Goal: Task Accomplishment & Management: Manage account settings

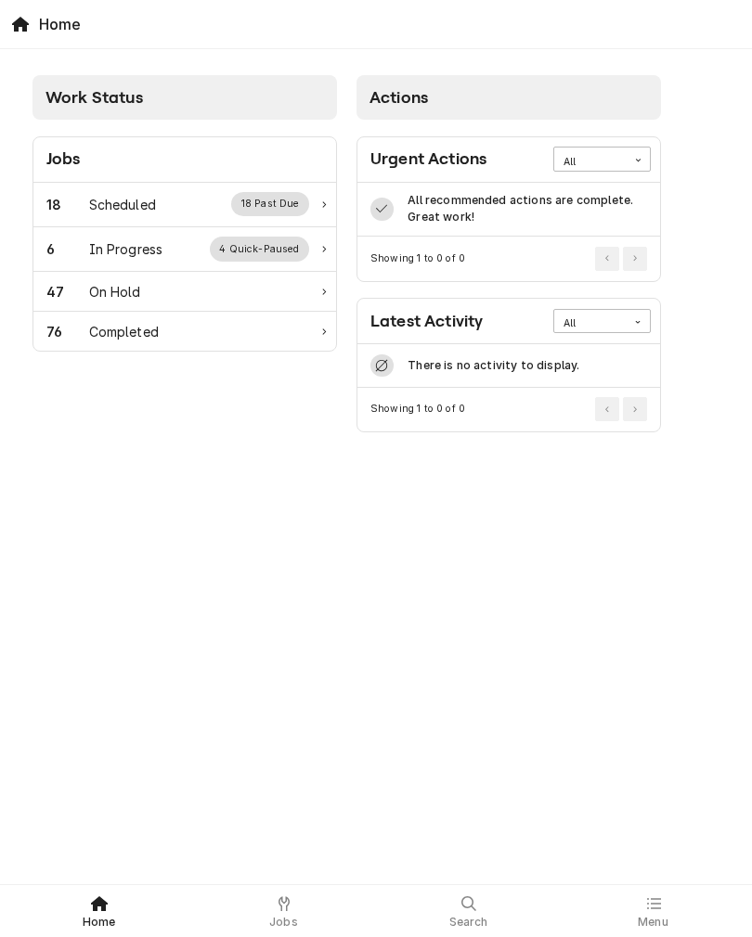
click at [100, 255] on div "In Progress" at bounding box center [126, 248] width 74 height 19
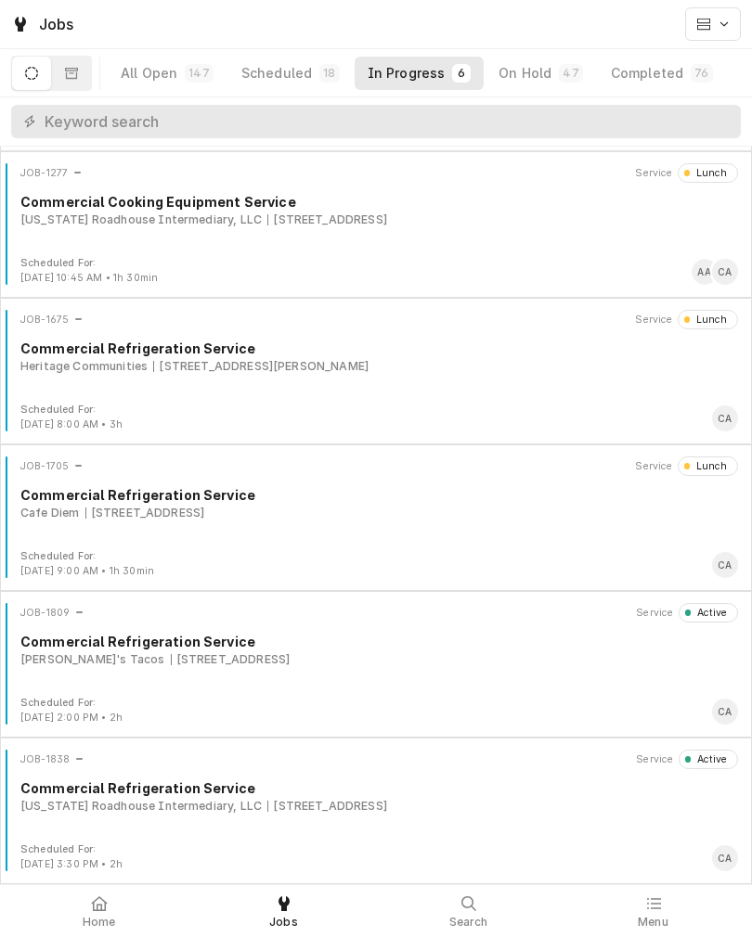
scroll to position [142, 0]
click at [199, 798] on div "[US_STATE] Roadhouse Intermediary, LLC" at bounding box center [140, 806] width 241 height 17
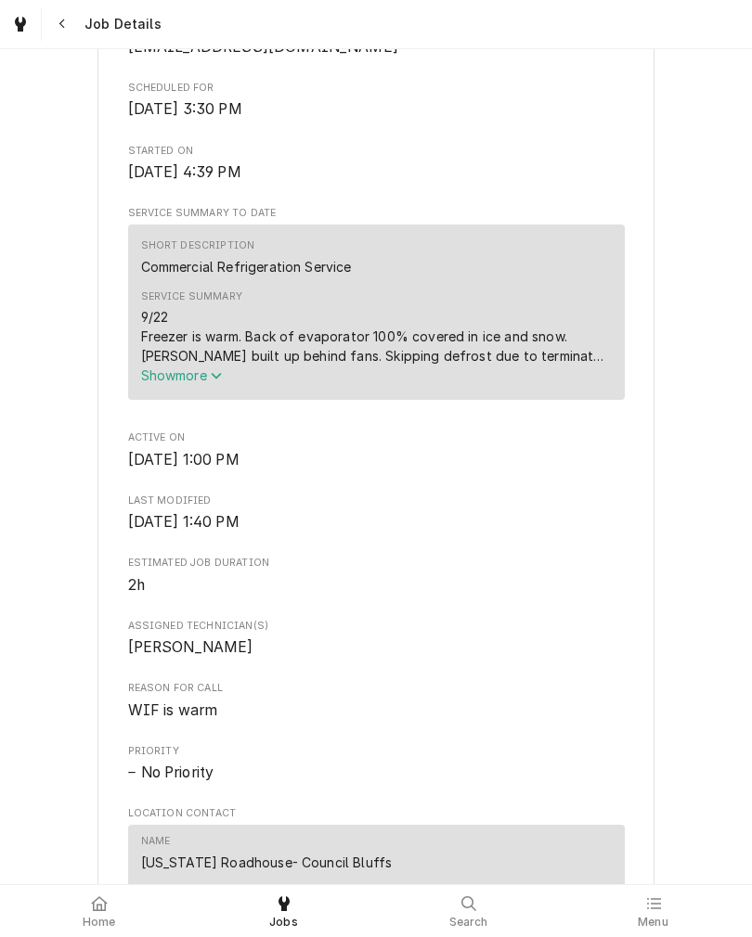
scroll to position [570, 0]
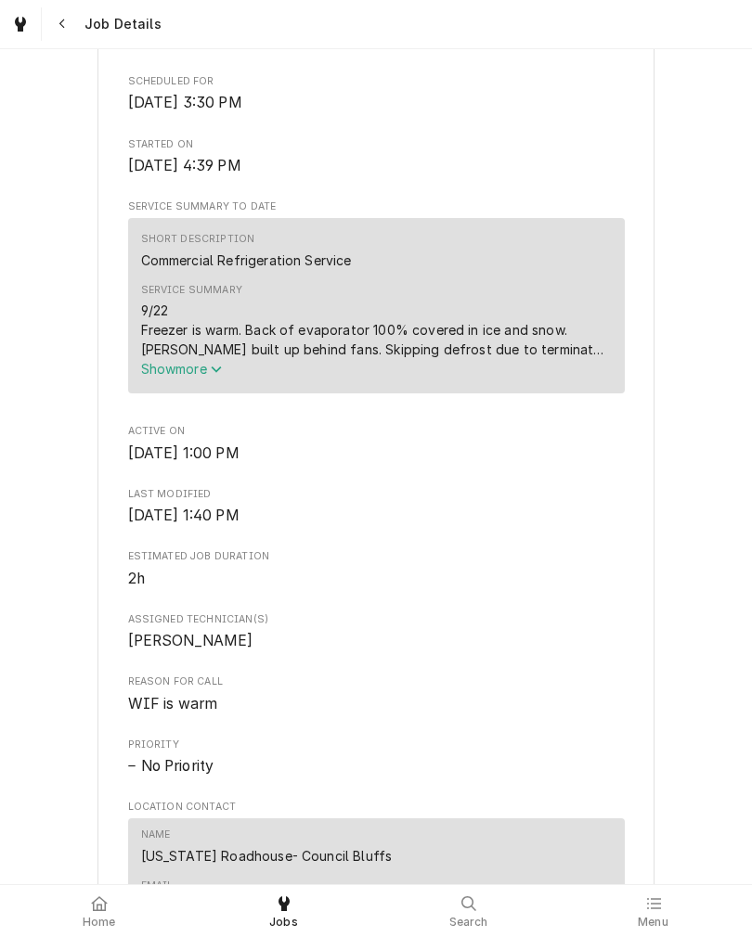
click at [184, 377] on span "Show more" at bounding box center [182, 369] width 82 height 16
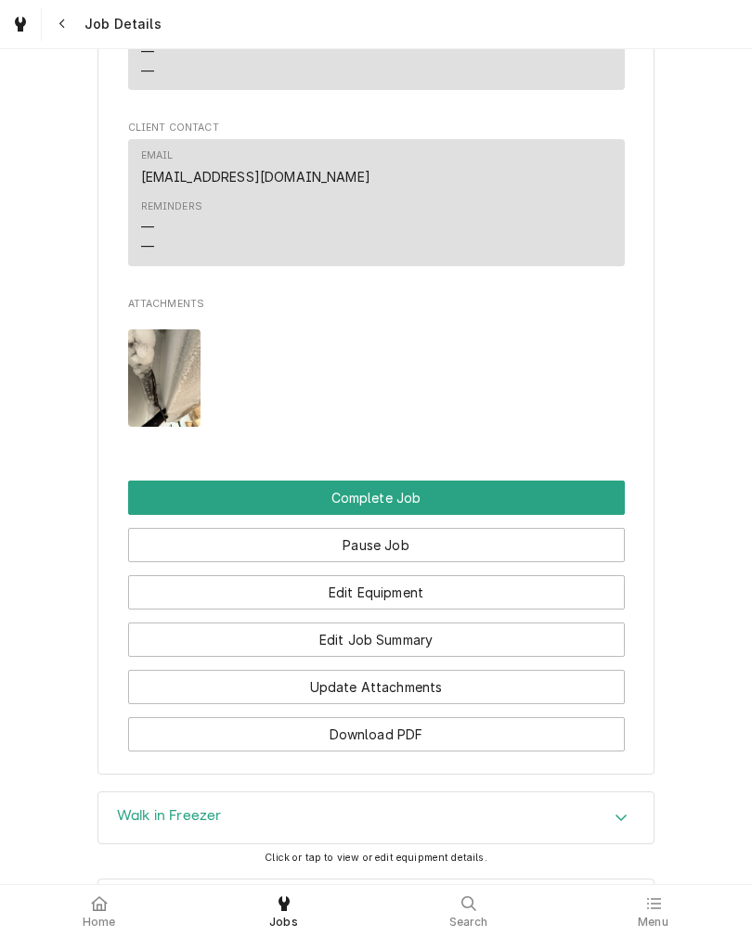
scroll to position [1719, 0]
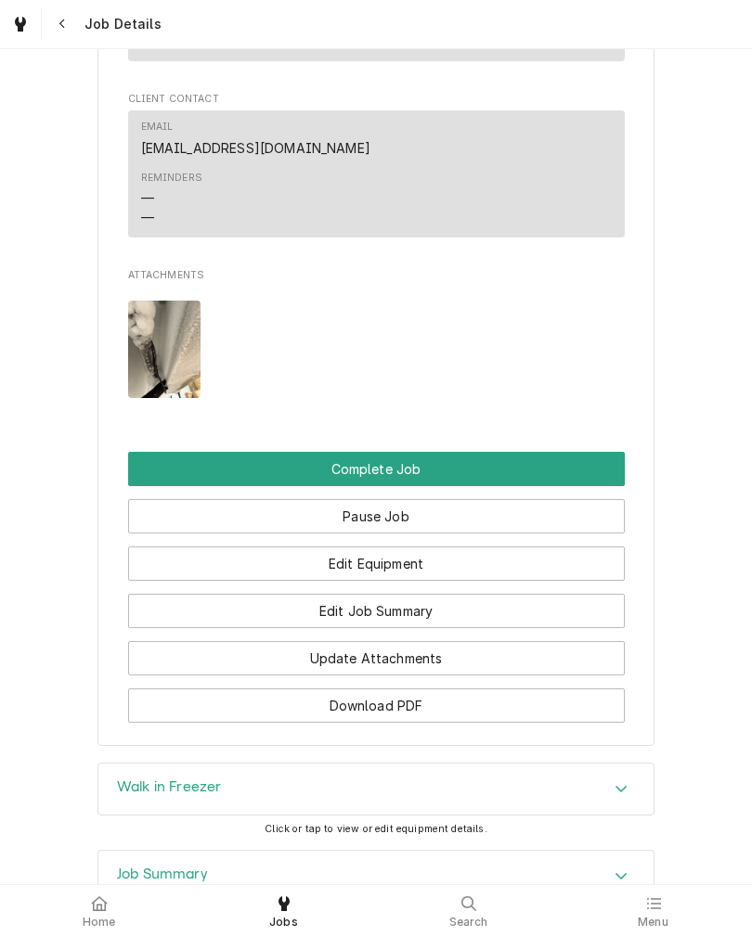
click at [548, 624] on button "Edit Job Summary" at bounding box center [376, 611] width 497 height 34
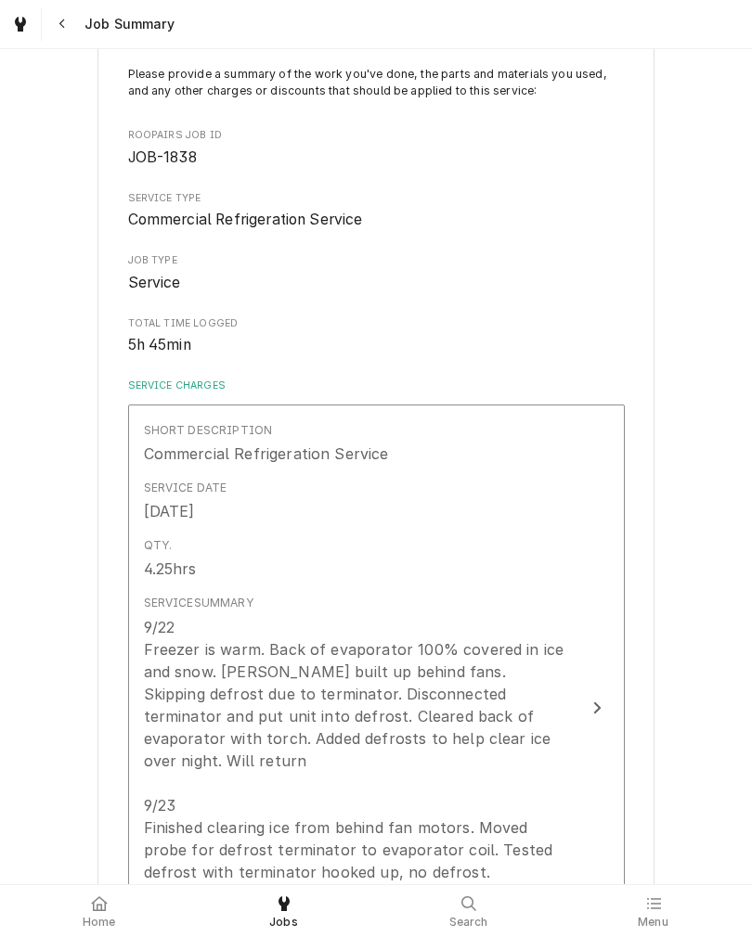
scroll to position [123, 0]
click at [567, 603] on div "Service Summary 9/22 Freezer is warm. Back of evaporator 100% covered in ice an…" at bounding box center [357, 793] width 426 height 399
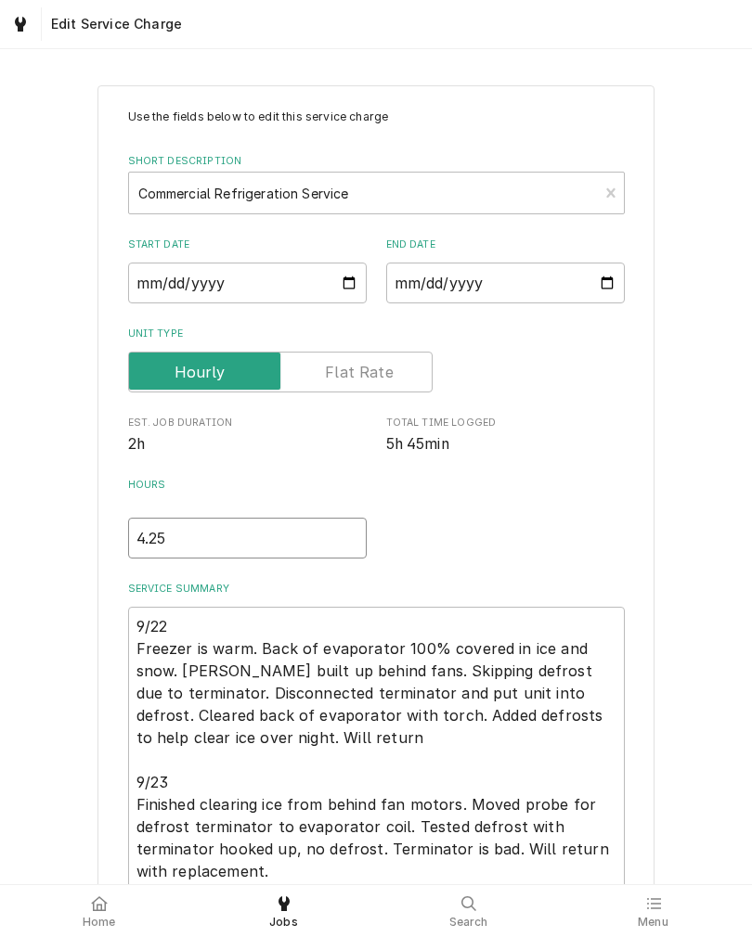
click at [186, 535] on input "4.25" at bounding box center [247, 538] width 239 height 41
type textarea "x"
type input "4.2"
type textarea "x"
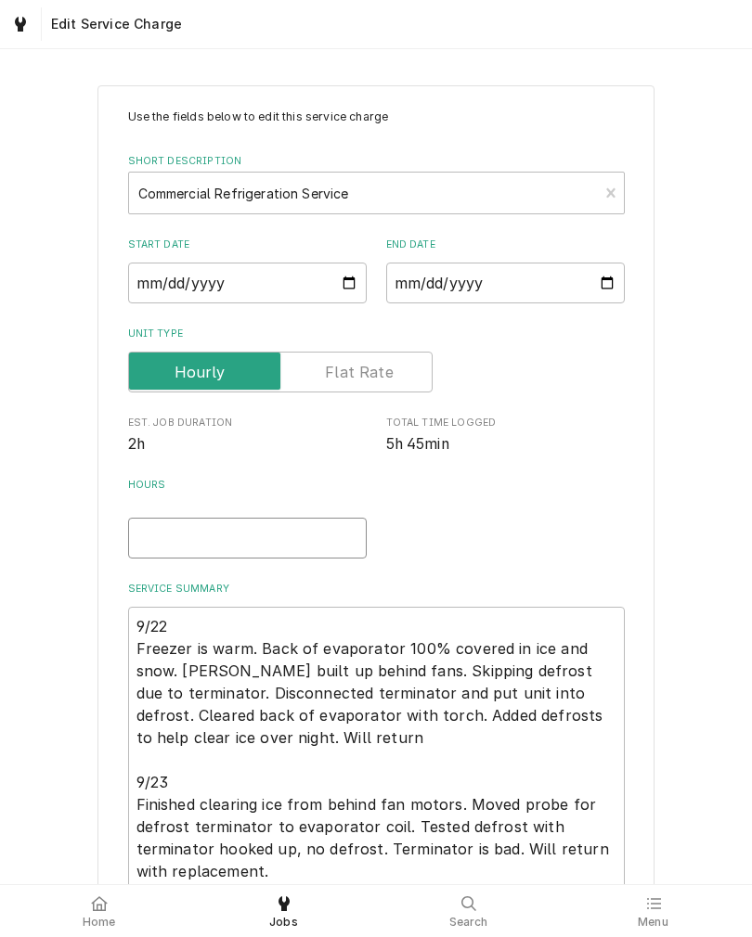
type input "4"
type textarea "x"
type input "5"
type textarea "x"
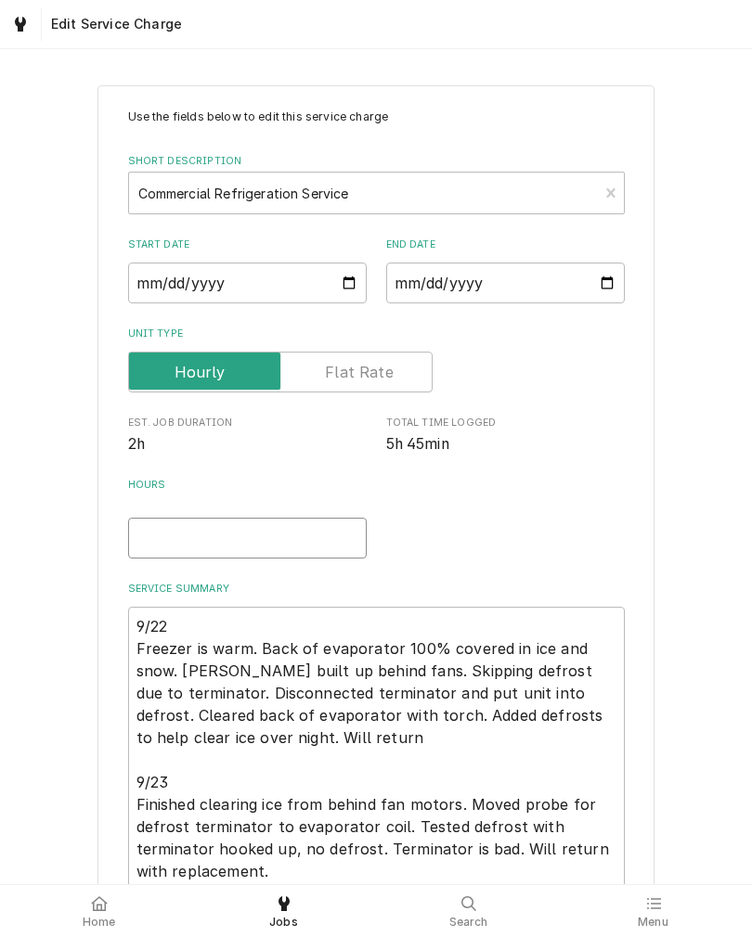
type textarea "x"
type input "5.7"
type textarea "x"
type input "5.75"
click at [640, 512] on div "Use the fields below to edit this service charge Short Description Commercial R…" at bounding box center [375, 594] width 557 height 1018
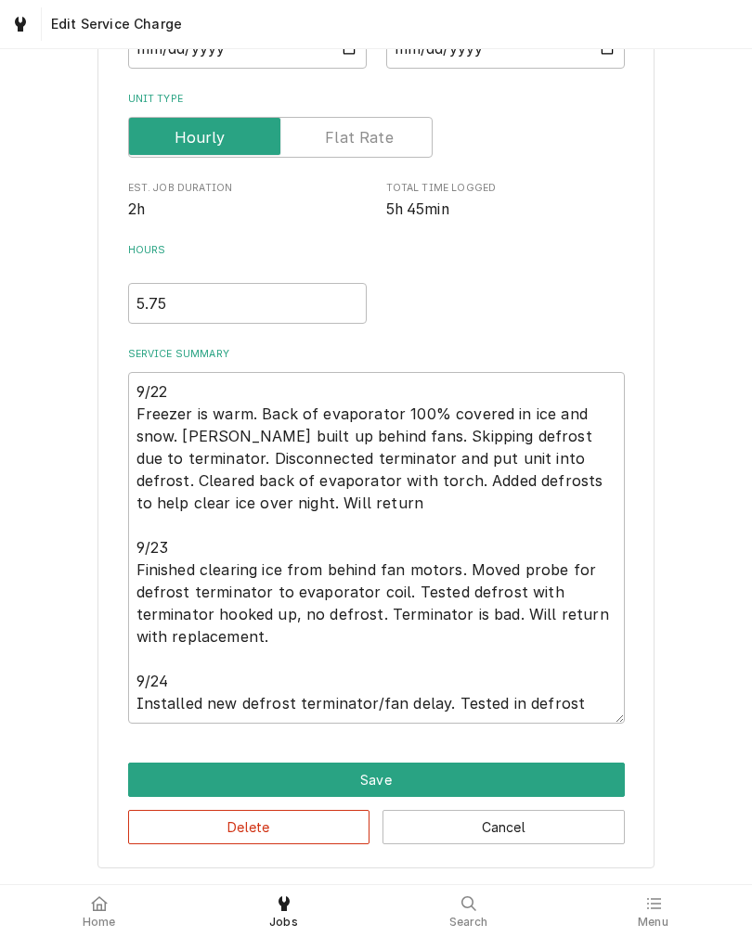
scroll to position [242, 0]
click at [601, 704] on textarea "9/22 Freezer is warm. Back of evaporator 100% covered in ice and snow. Ice buil…" at bounding box center [376, 548] width 497 height 352
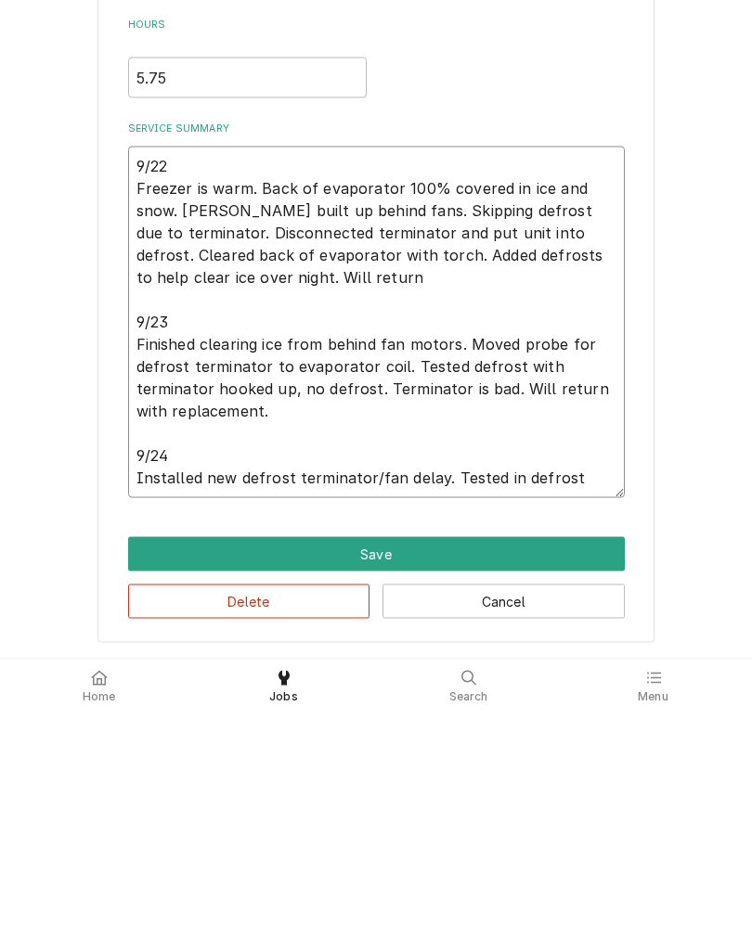
type textarea "9/22 Freezer is warm. Back of evaporator 100% covered in ice and snow. Ice buil…"
type textarea "x"
type textarea "9/22 Freezer is warm. Back of evaporator 100% covered in ice and snow. Ice buil…"
type textarea "x"
type textarea "9/22 Freezer is warm. Back of evaporator 100% covered in ice and snow. Ice buil…"
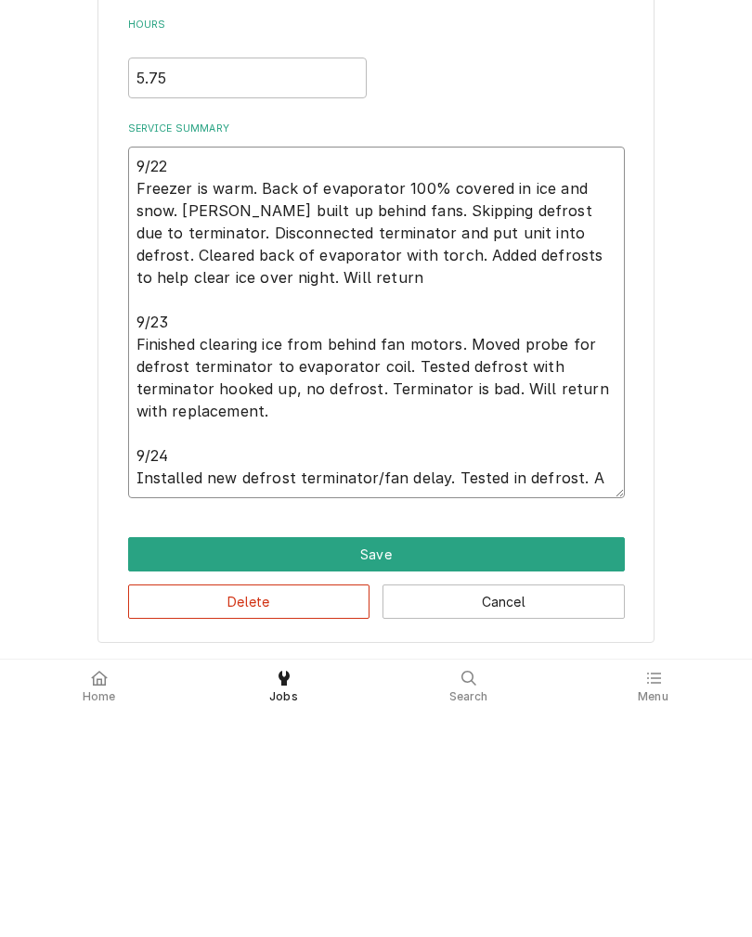
type textarea "x"
type textarea "9/22 Freezer is warm. Back of evaporator 100% covered in ice and snow. Ice buil…"
type textarea "x"
type textarea "9/22 Freezer is warm. Back of evaporator 100% covered in ice and snow. Ice buil…"
type textarea "x"
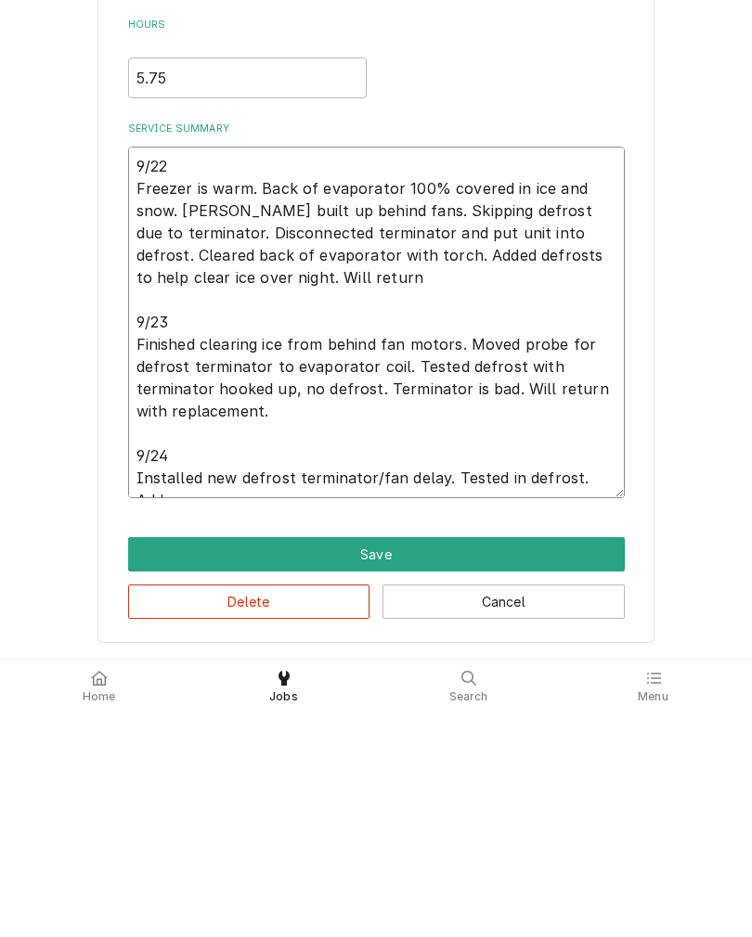
type textarea "9/22 Freezer is warm. Back of evaporator 100% covered in ice and snow. Ice buil…"
type textarea "x"
type textarea "9/22 Freezer is warm. Back of evaporator 100% covered in ice and snow. Ice buil…"
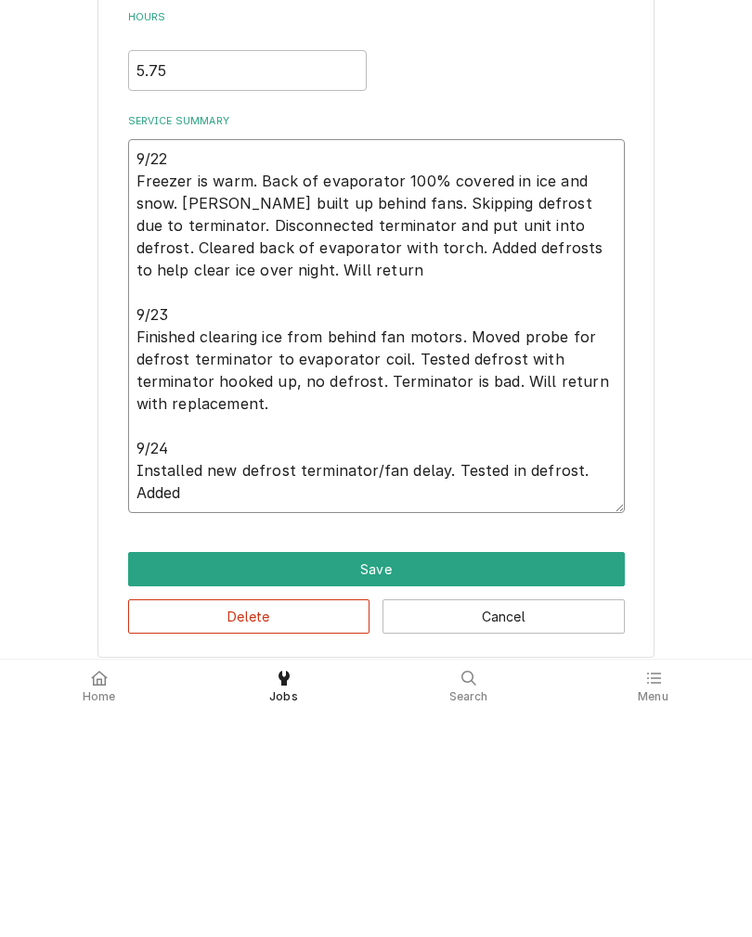
type textarea "x"
type textarea "9/22 Freezer is warm. Back of evaporator 100% covered in ice and snow. Ice buil…"
type textarea "x"
type textarea "9/22 Freezer is warm. Back of evaporator 100% covered in ice and snow. Ice buil…"
type textarea "x"
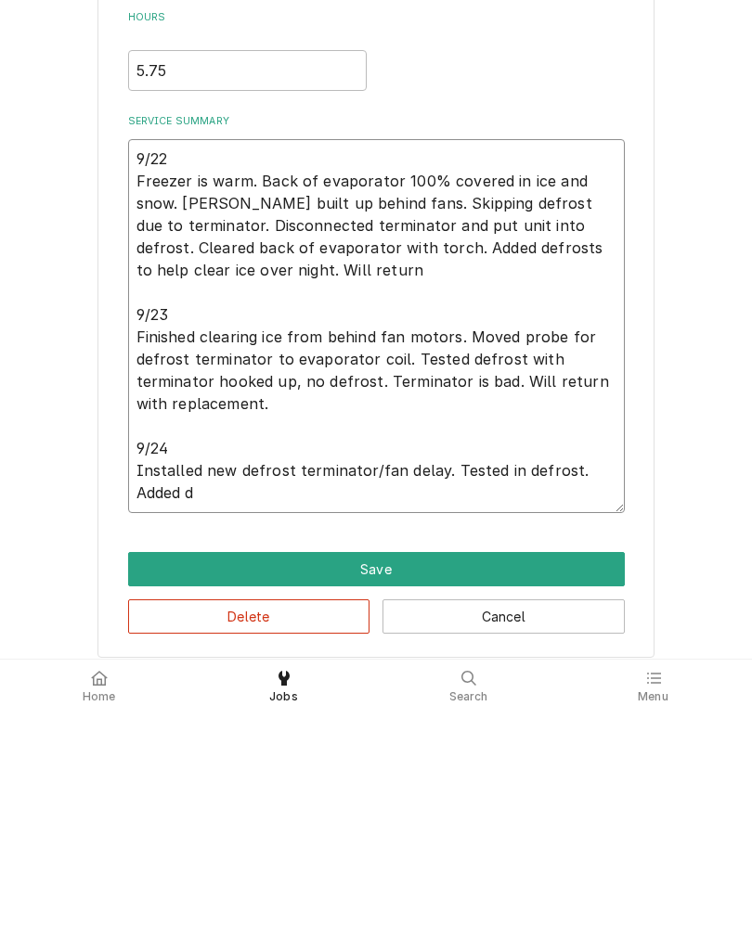
type textarea "9/22 Freezer is warm. Back of evaporator 100% covered in ice and snow. Ice buil…"
type textarea "x"
type textarea "9/22 Freezer is warm. Back of evaporator 100% covered in ice and snow. Ice buil…"
type textarea "x"
type textarea "9/22 Freezer is warm. Back of evaporator 100% covered in ice and snow. Ice buil…"
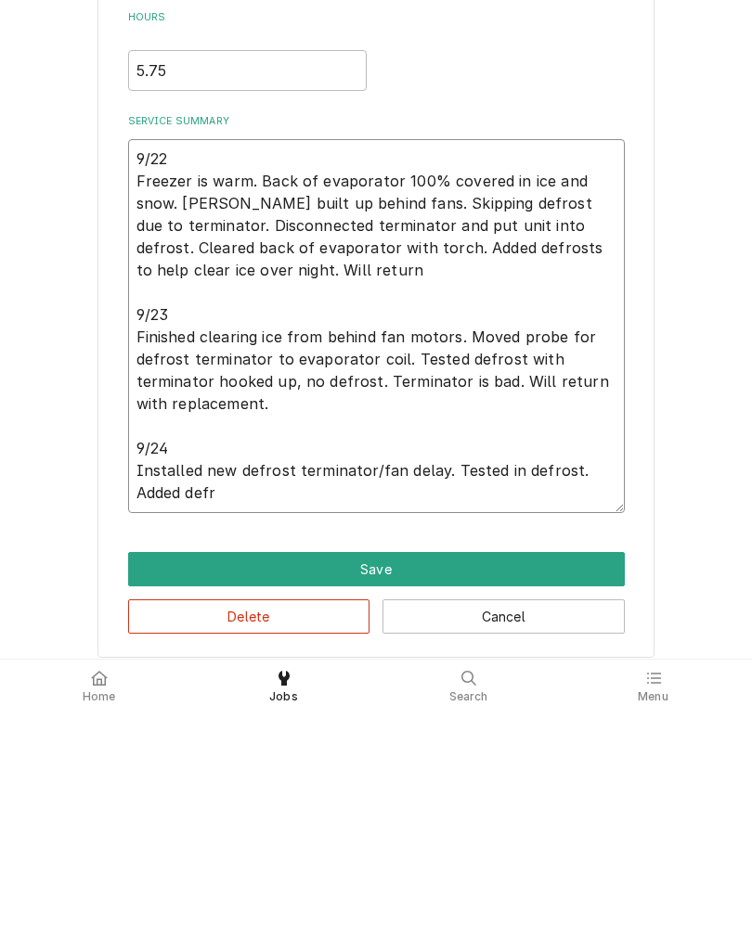
type textarea "x"
type textarea "9/22 Freezer is warm. Back of evaporator 100% covered in ice and snow. Ice buil…"
type textarea "x"
type textarea "9/22 Freezer is warm. Back of evaporator 100% covered in ice and snow. Ice buil…"
type textarea "x"
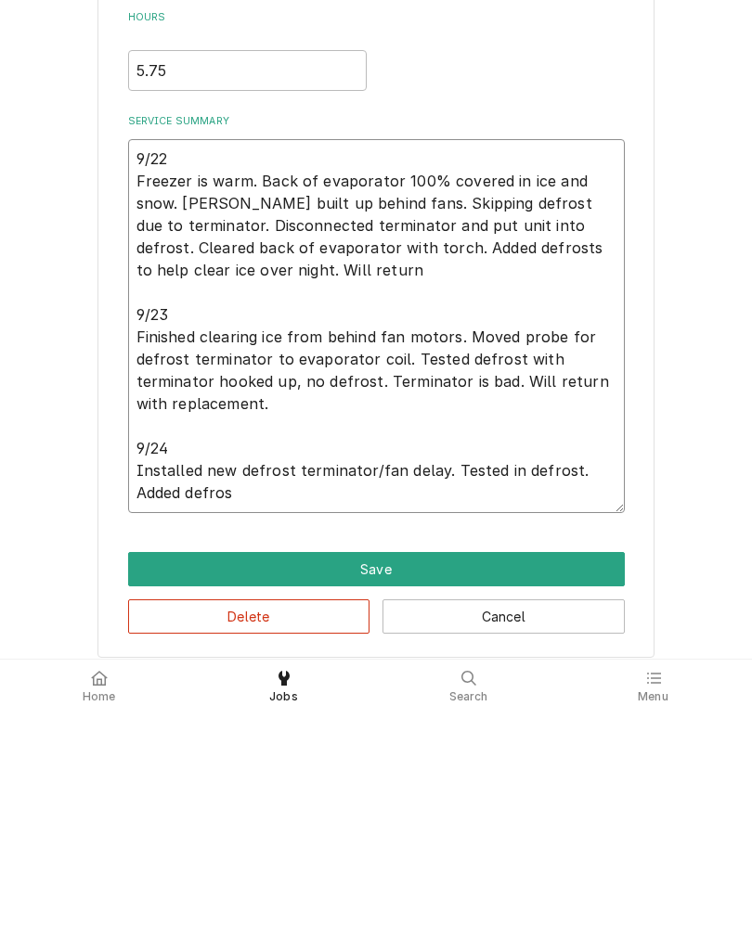
type textarea "9/22 Freezer is warm. Back of evaporator 100% covered in ice and snow. Ice buil…"
type textarea "x"
type textarea "9/22 Freezer is warm. Back of evaporator 100% covered in ice and snow. Ice buil…"
type textarea "x"
type textarea "9/22 Freezer is warm. Back of evaporator 100% covered in ice and snow. Ice buil…"
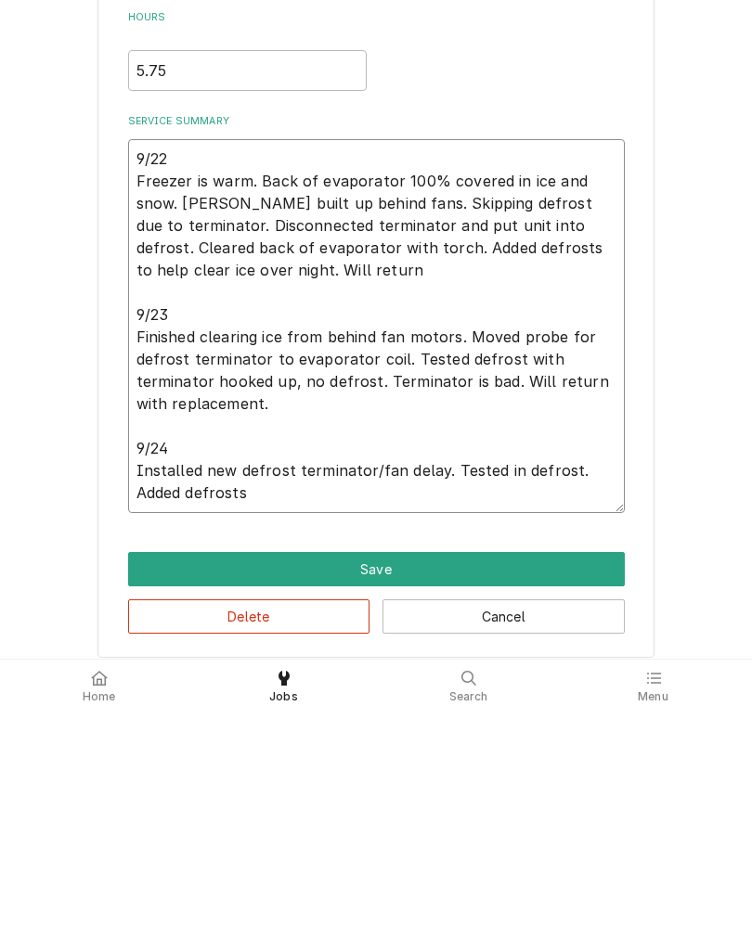
type textarea "x"
type textarea "9/22 Freezer is warm. Back of evaporator 100% covered in ice and snow. Ice buil…"
type textarea "x"
type textarea "9/22 Freezer is warm. Back of evaporator 100% covered in ice and snow. Ice buil…"
type textarea "x"
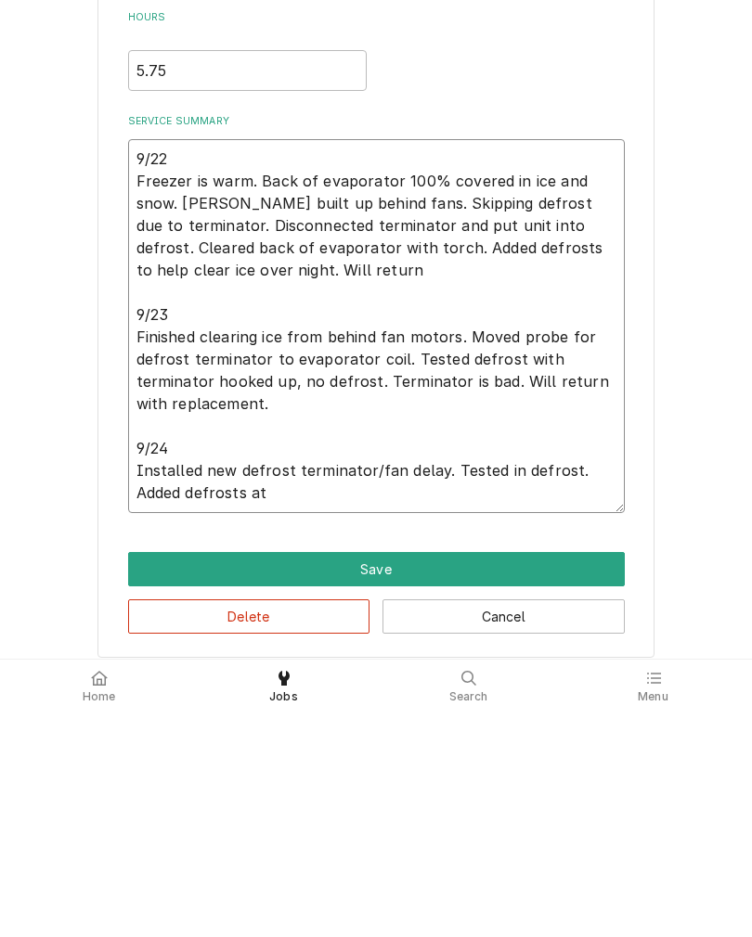
type textarea "9/22 Freezer is warm. Back of evaporator 100% covered in ice and snow. Ice buil…"
type textarea "x"
type textarea "9/22 Freezer is warm. Back of evaporator 100% covered in ice and snow. Ice buil…"
type textarea "x"
type textarea "9/22 Freezer is warm. Back of evaporator 100% covered in ice and snow. Ice buil…"
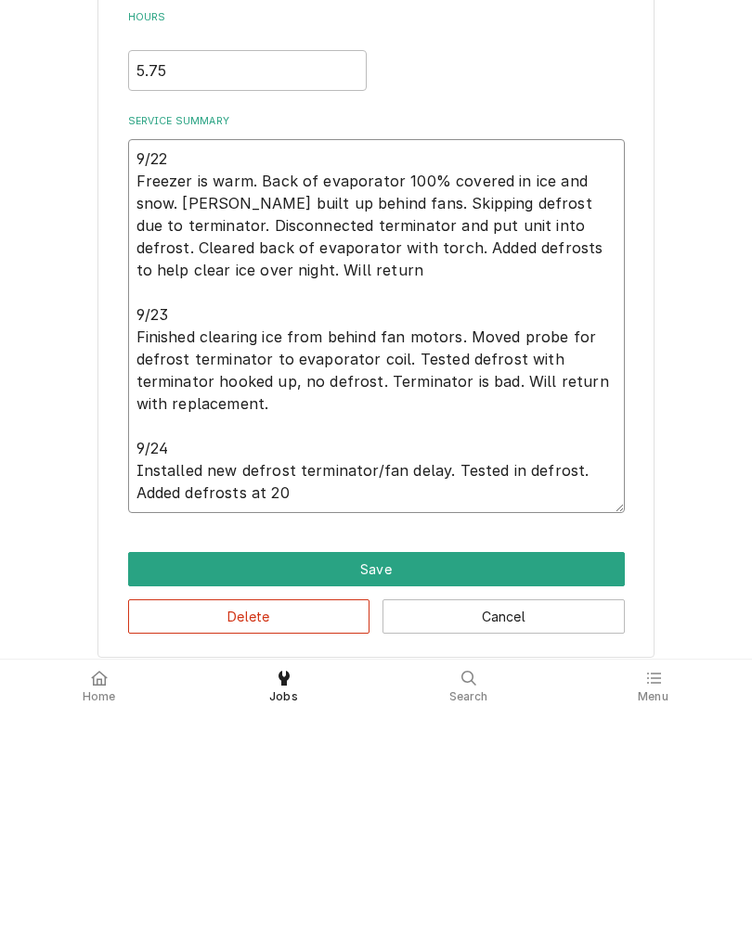
type textarea "x"
type textarea "9/22 Freezer is warm. Back of evaporator 100% covered in ice and snow. Ice buil…"
type textarea "x"
type textarea "9/22 Freezer is warm. Back of evaporator 100% covered in ice and snow. Ice buil…"
type textarea "x"
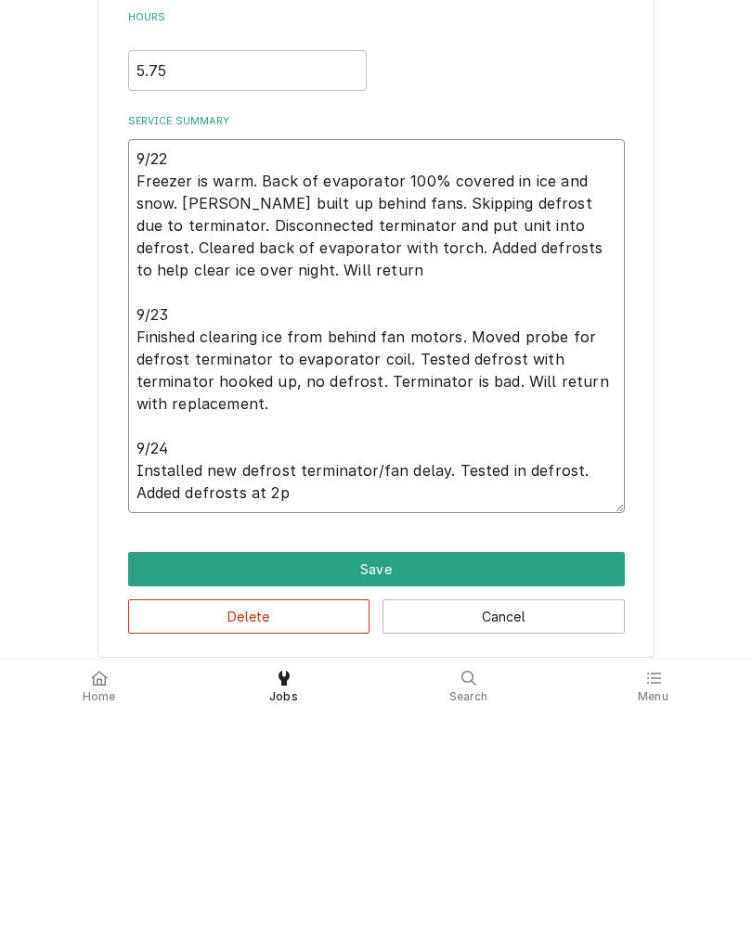
type textarea "9/22 Freezer is warm. Back of evaporator 100% covered in ice and snow. Ice buil…"
type textarea "x"
type textarea "9/22 Freezer is warm. Back of evaporator 100% covered in ice and snow. Ice buil…"
type textarea "x"
type textarea "9/22 Freezer is warm. Back of evaporator 100% covered in ice and snow. Ice buil…"
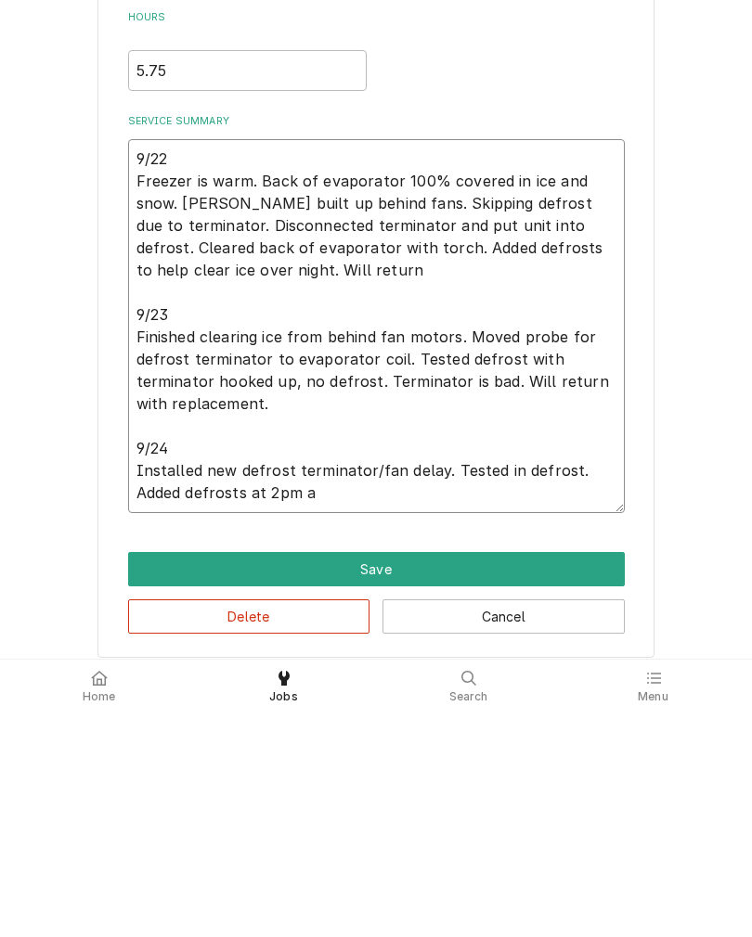
type textarea "x"
type textarea "9/22 Freezer is warm. Back of evaporator 100% covered in ice and snow. Ice buil…"
type textarea "x"
type textarea "9/22 Freezer is warm. Back of evaporator 100% covered in ice and snow. Ice buil…"
type textarea "x"
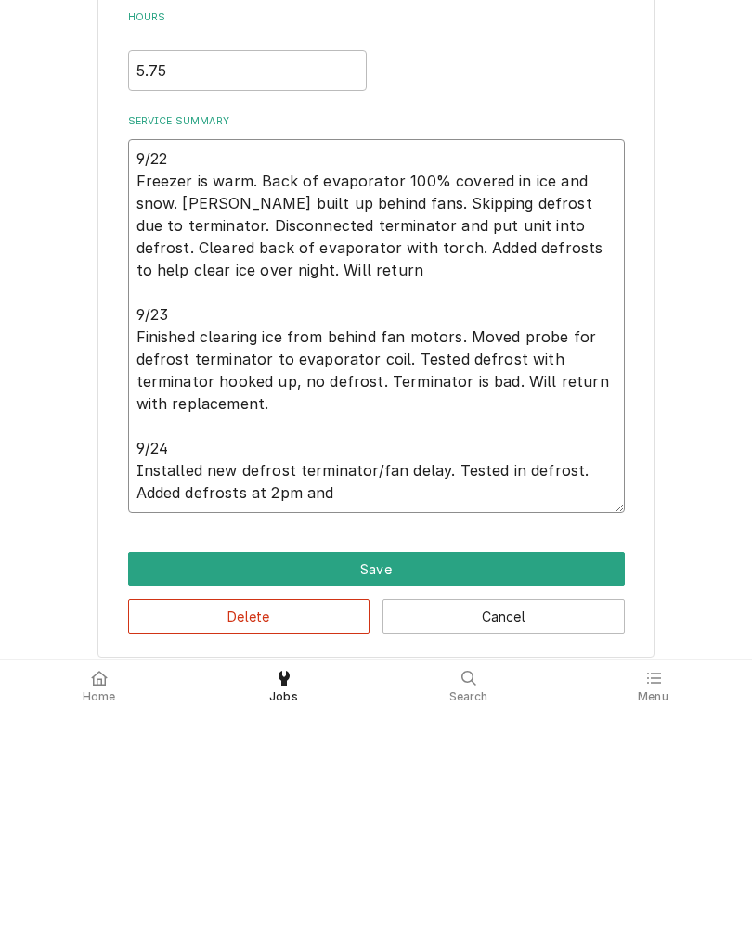
type textarea "9/22 Freezer is warm. Back of evaporator 100% covered in ice and snow. Ice buil…"
type textarea "x"
type textarea "9/22 Freezer is warm. Back of evaporator 100% covered in ice and snow. Ice buil…"
type textarea "x"
type textarea "9/22 Freezer is warm. Back of evaporator 100% covered in ice and snow. Ice buil…"
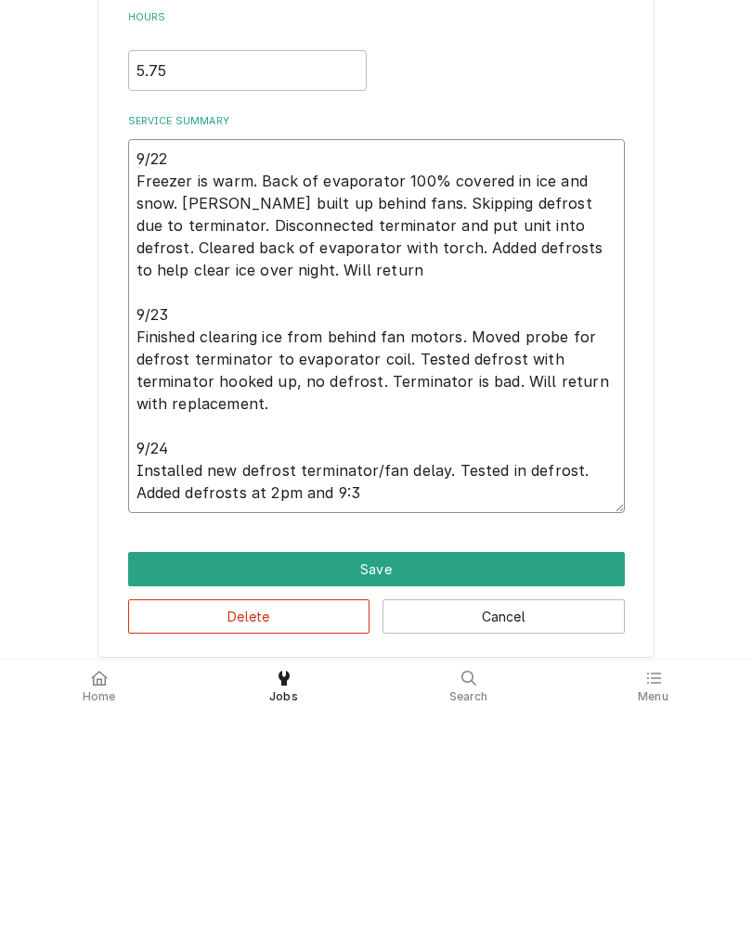
type textarea "x"
type textarea "9/22 Freezer is warm. Back of evaporator 100% covered in ice and snow. Ice buil…"
type textarea "x"
type textarea "9/22 Freezer is warm. Back of evaporator 100% covered in ice and snow. Ice buil…"
type textarea "x"
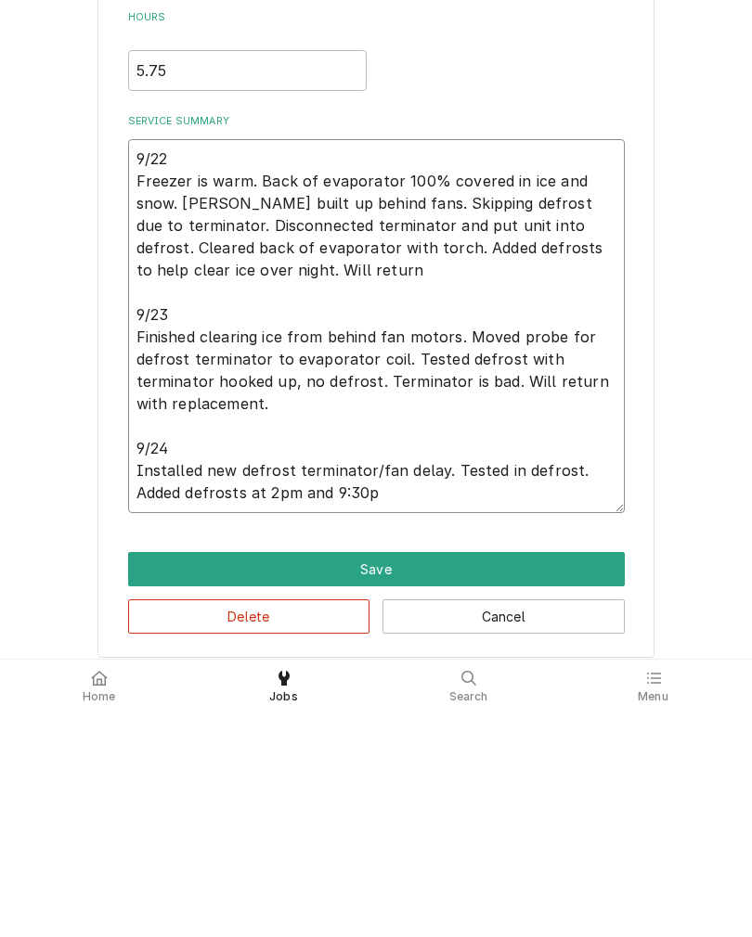
type textarea "9/22 Freezer is warm. Back of evaporator 100% covered in ice and snow. Ice buil…"
type textarea "x"
type textarea "9/22 Freezer is warm. Back of evaporator 100% covered in ice and snow. Ice buil…"
type textarea "x"
type textarea "9/22 Freezer is warm. Back of evaporator 100% covered in ice and snow. Ice buil…"
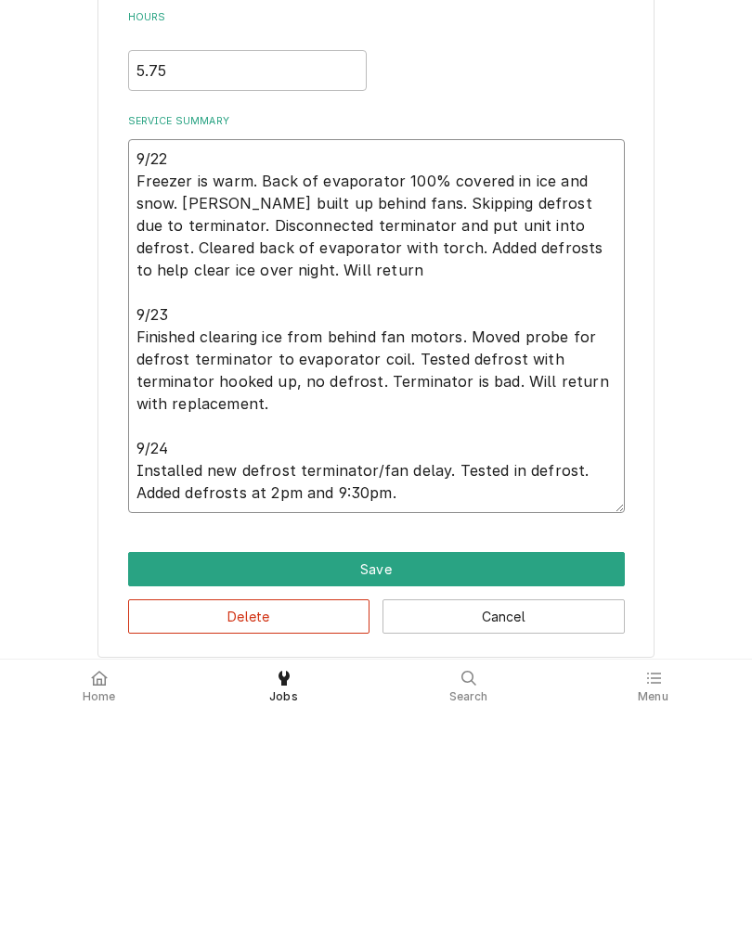
type textarea "x"
type textarea "9/22 Freezer is warm. Back of evaporator 100% covered in ice and snow. Ice buil…"
type textarea "x"
type textarea "9/22 Freezer is warm. Back of evaporator 100% covered in ice and snow. Ice buil…"
type textarea "x"
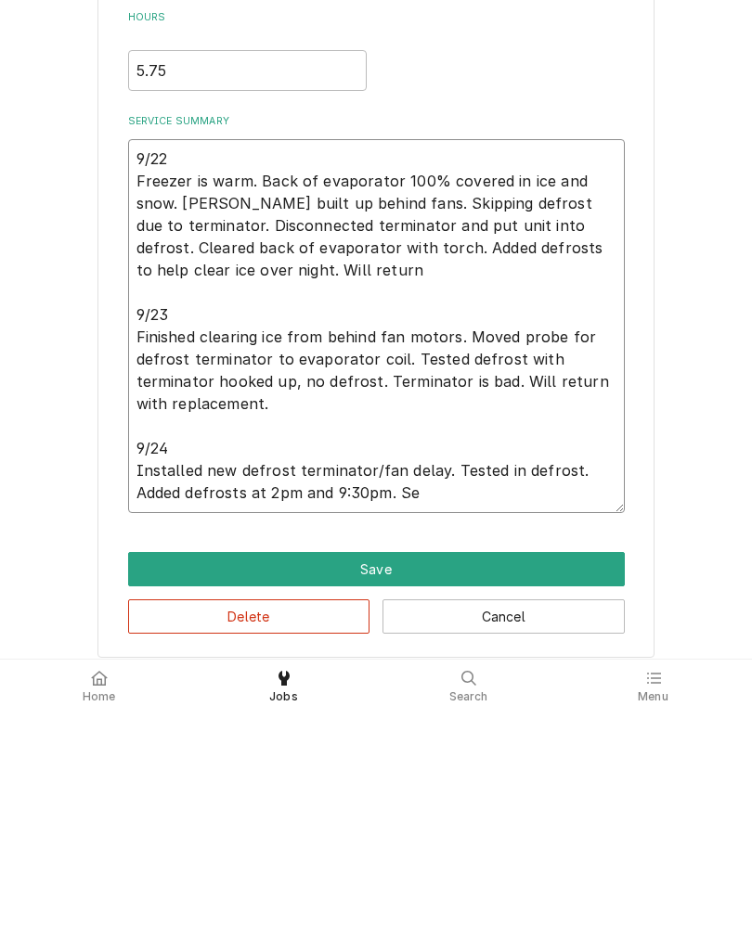
type textarea "9/22 Freezer is warm. Back of evaporator 100% covered in ice and snow. Ice buil…"
type textarea "x"
type textarea "9/22 Freezer is warm. Back of evaporator 100% covered in ice and snow. Ice buil…"
type textarea "x"
type textarea "9/22 Freezer is warm. Back of evaporator 100% covered in ice and snow. Ice buil…"
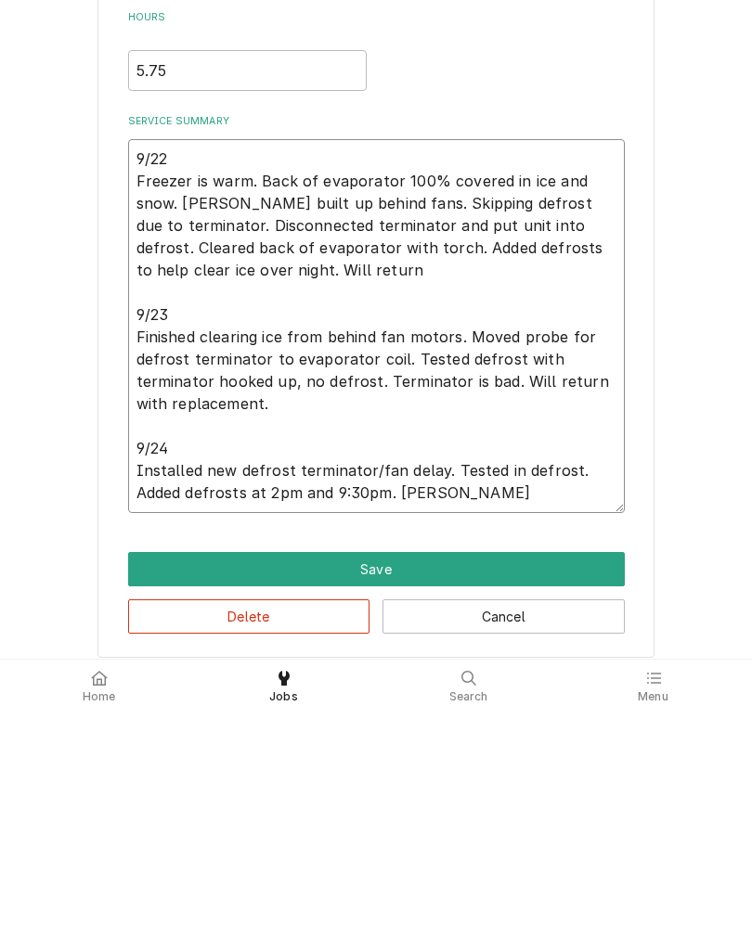
type textarea "x"
type textarea "9/22 Freezer is warm. Back of evaporator 100% covered in ice and snow. Ice buil…"
type textarea "x"
type textarea "9/22 Freezer is warm. Back of evaporator 100% covered in ice and snow. Ice buil…"
type textarea "x"
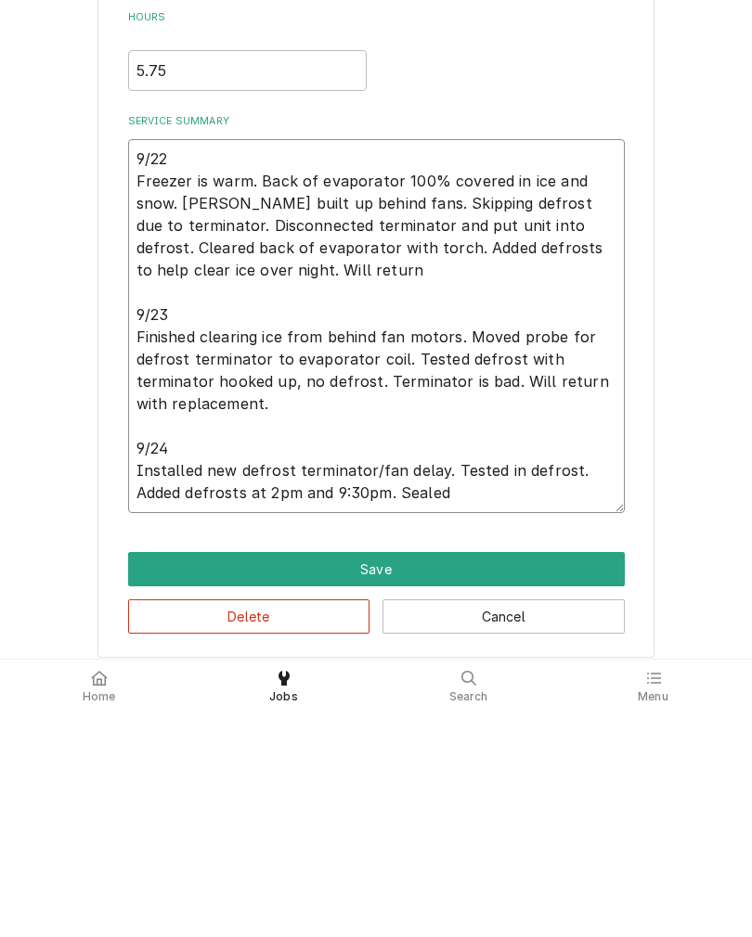
type textarea "9/22 Freezer is warm. Back of evaporator 100% covered in ice and snow. Ice buil…"
type textarea "x"
type textarea "9/22 Freezer is warm. Back of evaporator 100% covered in ice and snow. Ice buil…"
type textarea "x"
type textarea "9/22 Freezer is warm. Back of evaporator 100% covered in ice and snow. Ice buil…"
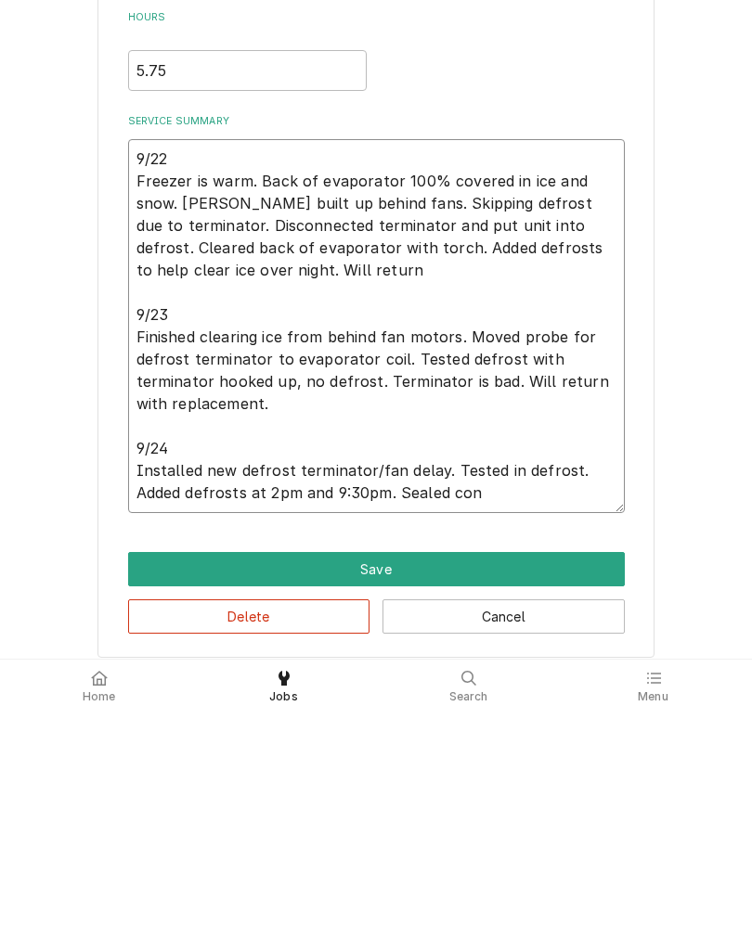
type textarea "x"
type textarea "9/22 Freezer is warm. Back of evaporator 100% covered in ice and snow. Ice buil…"
type textarea "x"
type textarea "9/22 Freezer is warm. Back of evaporator 100% covered in ice and snow. Ice buil…"
type textarea "x"
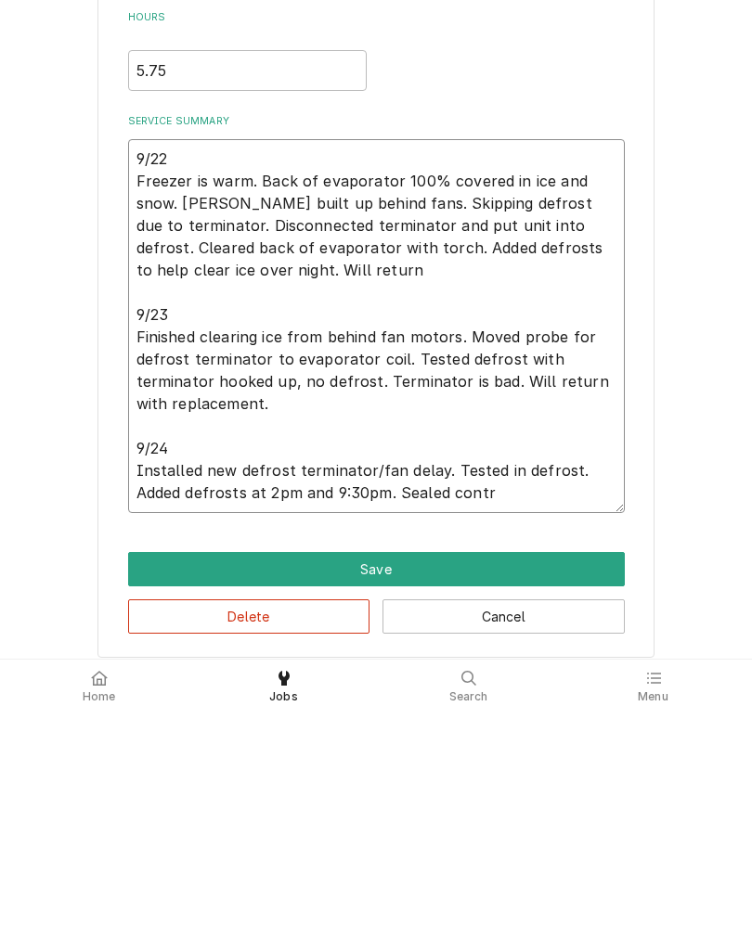
type textarea "9/22 Freezer is warm. Back of evaporator 100% covered in ice and snow. Ice buil…"
type textarea "x"
type textarea "9/22 Freezer is warm. Back of evaporator 100% covered in ice and snow. Ice buil…"
type textarea "x"
type textarea "9/22 Freezer is warm. Back of evaporator 100% covered in ice and snow. Ice buil…"
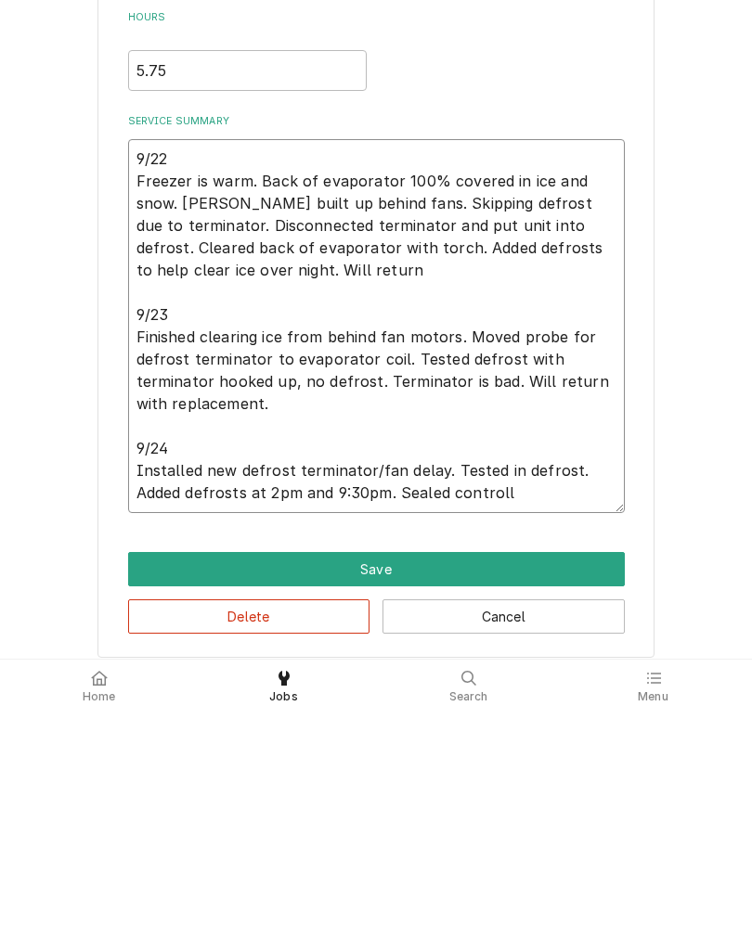
type textarea "x"
type textarea "9/22 Freezer is warm. Back of evaporator 100% covered in ice and snow. Ice buil…"
type textarea "x"
type textarea "9/22 Freezer is warm. Back of evaporator 100% covered in ice and snow. Ice buil…"
type textarea "x"
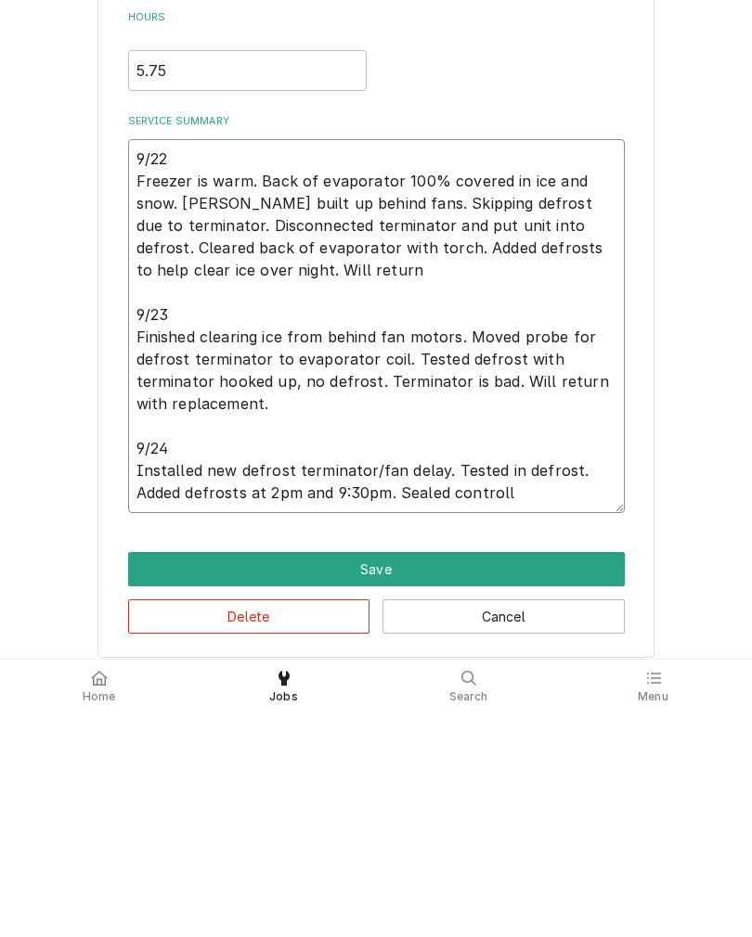
type textarea "9/22 Freezer is warm. Back of evaporator 100% covered in ice and snow. Ice buil…"
type textarea "x"
type textarea "9/22 Freezer is warm. Back of evaporator 100% covered in ice and snow. Ice buil…"
click at [452, 506] on textarea "9/22 Freezer is warm. Back of evaporator 100% covered in ice and snow. Ice buil…" at bounding box center [376, 552] width 497 height 374
type textarea "x"
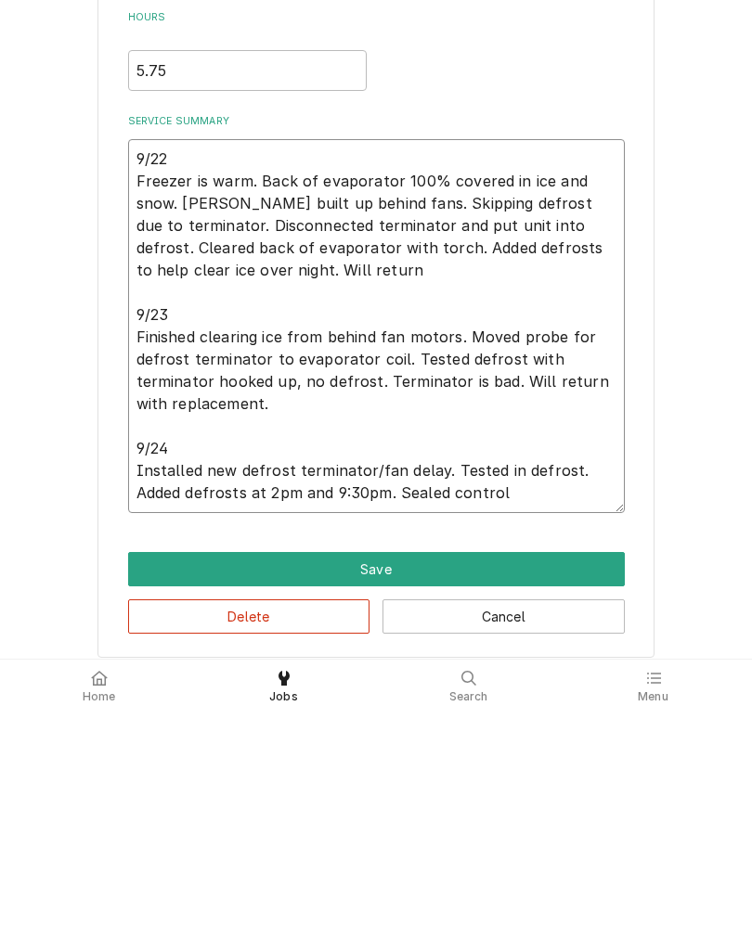
type textarea "9/22 Freezer is warm. Back of evaporator 100% covered in ice and snow. Ice buil…"
type textarea "x"
type textarea "9/22 Freezer is warm. Back of evaporator 100% covered in ice and snow. Ice buil…"
type textarea "x"
type textarea "9/22 Freezer is warm. Back of evaporator 100% covered in ice and snow. Ice buil…"
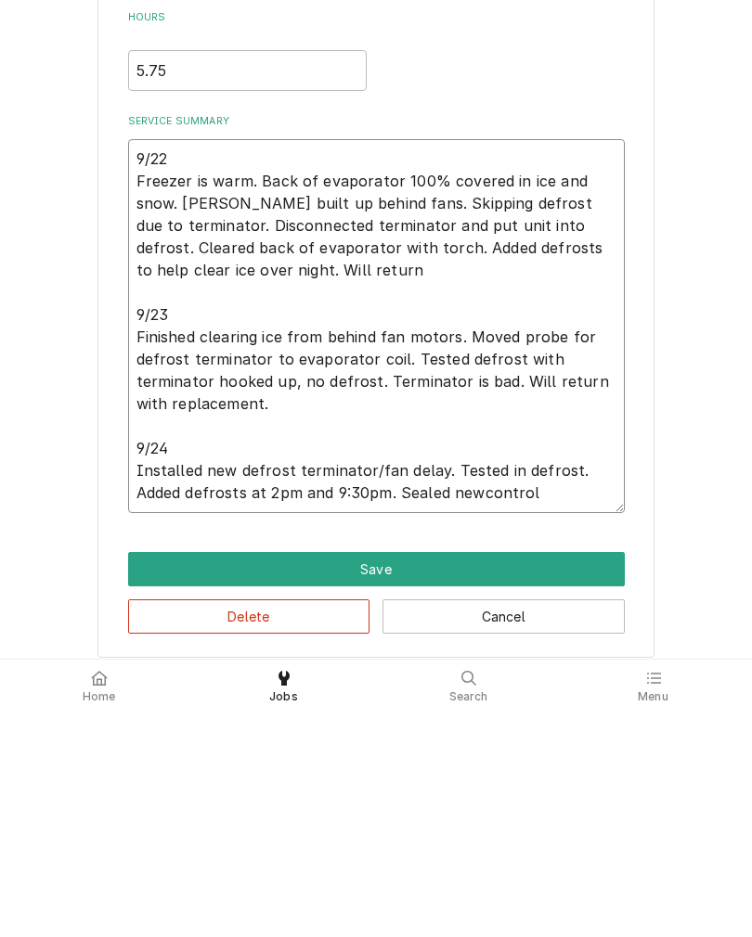
type textarea "x"
type textarea "9/22 Freezer is warm. Back of evaporator 100% covered in ice and snow. Ice buil…"
click at [576, 505] on textarea "9/22 Freezer is warm. Back of evaporator 100% covered in ice and snow. Ice buil…" at bounding box center [376, 552] width 497 height 374
type textarea "x"
type textarea "9/22 Freezer is warm. Back of evaporator 100% covered in ice and snow. Ice buil…"
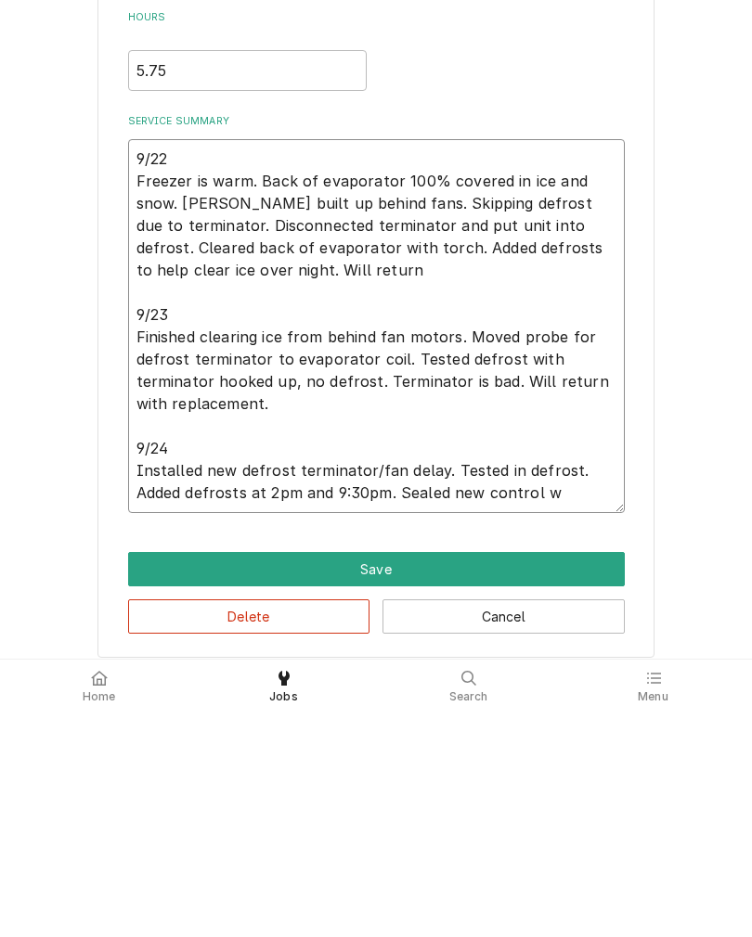
type textarea "x"
type textarea "9/22 Freezer is warm. Back of evaporator 100% covered in ice and snow. Ice buil…"
type textarea "x"
type textarea "9/22 Freezer is warm. Back of evaporator 100% covered in ice and snow. Ice buil…"
type textarea "x"
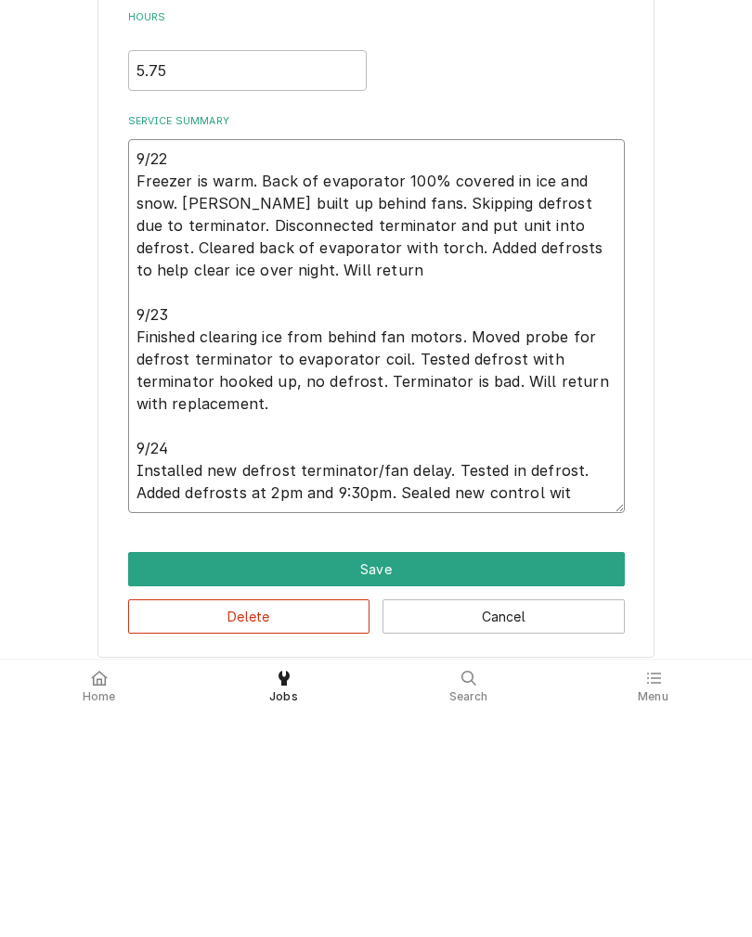
type textarea "9/22 Freezer is warm. Back of evaporator 100% covered in ice and snow. Ice buil…"
type textarea "x"
type textarea "9/22 Freezer is warm. Back of evaporator 100% covered in ice and snow. Ice buil…"
type textarea "x"
type textarea "9/22 Freezer is warm. Back of evaporator 100% covered in ice and snow. Ice buil…"
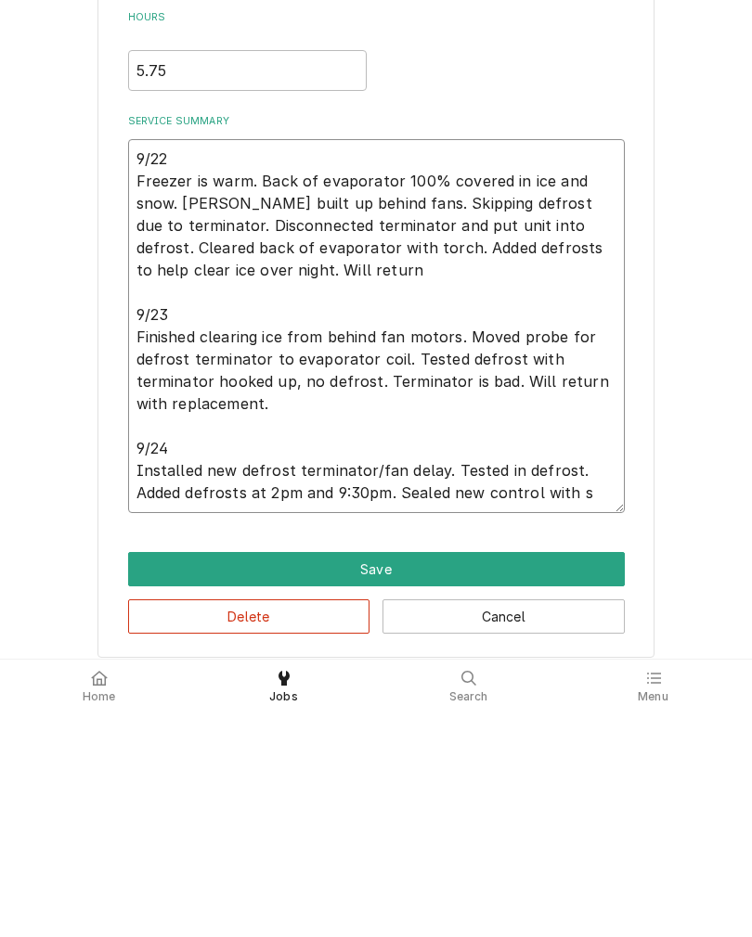
type textarea "x"
type textarea "9/22 Freezer is warm. Back of evaporator 100% covered in ice and snow. Ice buil…"
type textarea "x"
type textarea "9/22 Freezer is warm. Back of evaporator 100% covered in ice and snow. Ice buil…"
type textarea "x"
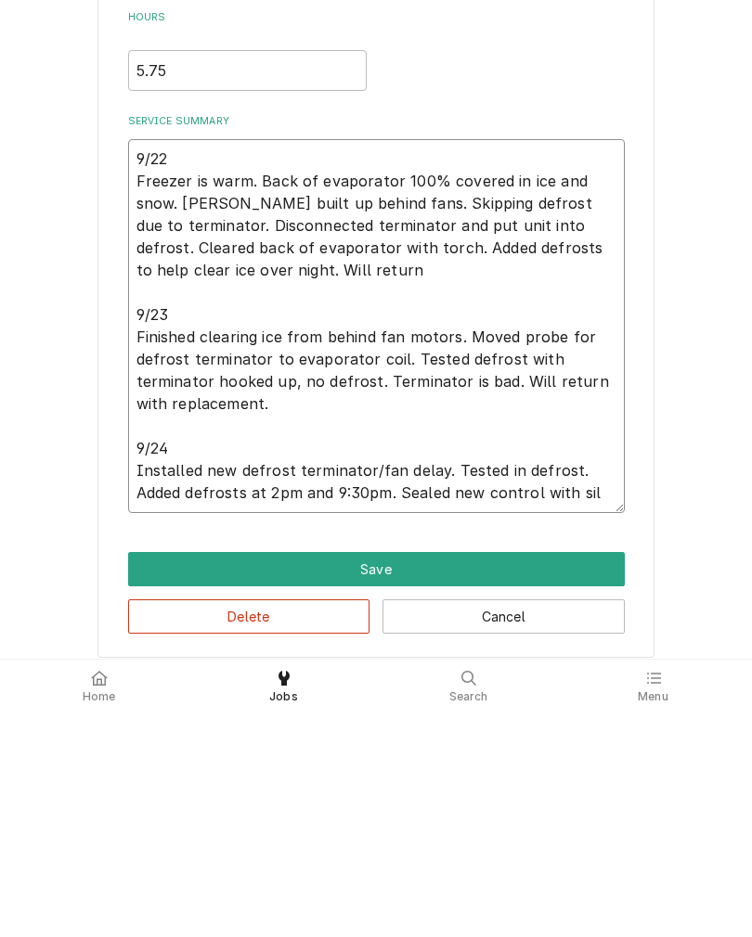
type textarea "9/22 Freezer is warm. Back of evaporator 100% covered in ice and snow. Ice buil…"
type textarea "x"
type textarea "9/22 Freezer is warm. Back of evaporator 100% covered in ice and snow. Ice buil…"
type textarea "x"
type textarea "9/22 Freezer is warm. Back of evaporator 100% covered in ice and snow. Ice buil…"
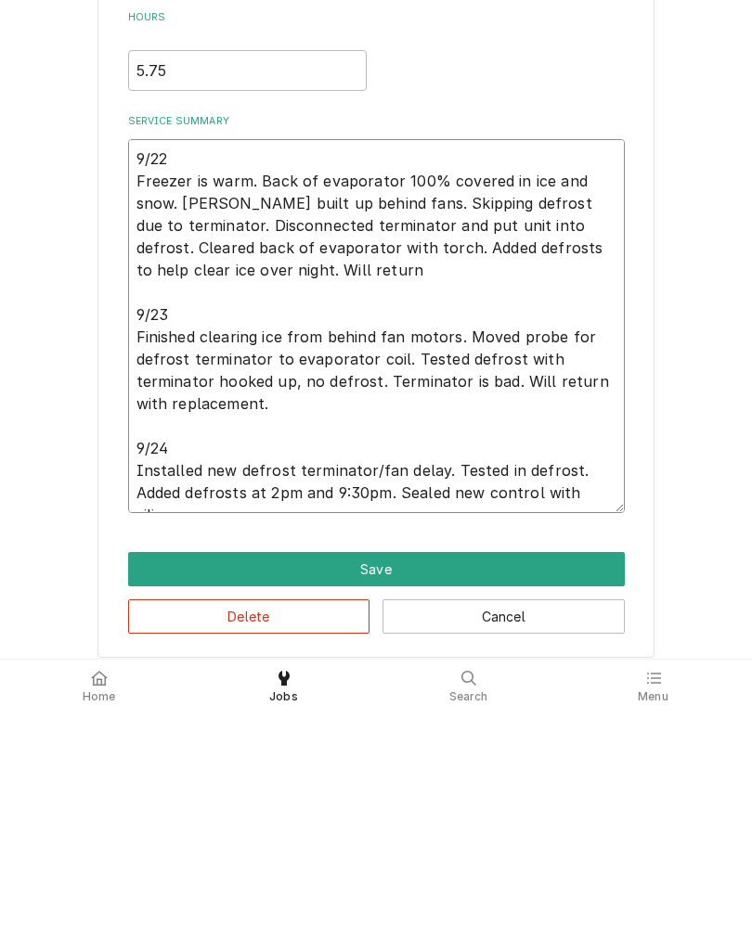
type textarea "x"
type textarea "9/22 Freezer is warm. Back of evaporator 100% covered in ice and snow. Ice buil…"
type textarea "x"
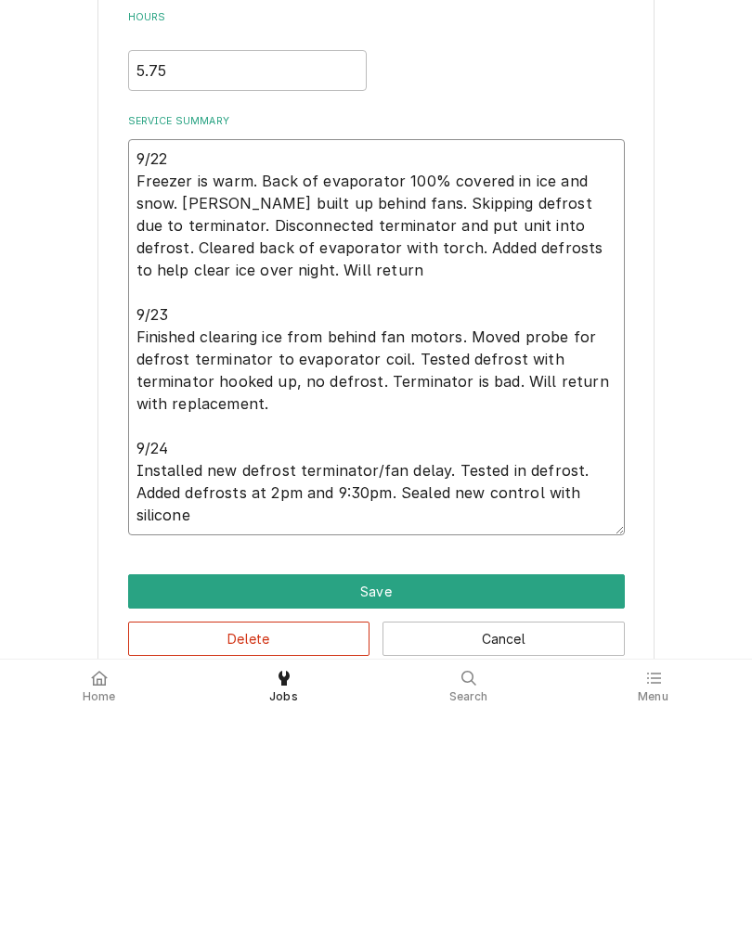
type textarea "9/22 Freezer is warm. Back of evaporator 100% covered in ice and snow. Ice buil…"
click at [33, 558] on div "Use the fields below to edit this service charge Short Description Commercial R…" at bounding box center [376, 373] width 752 height 1095
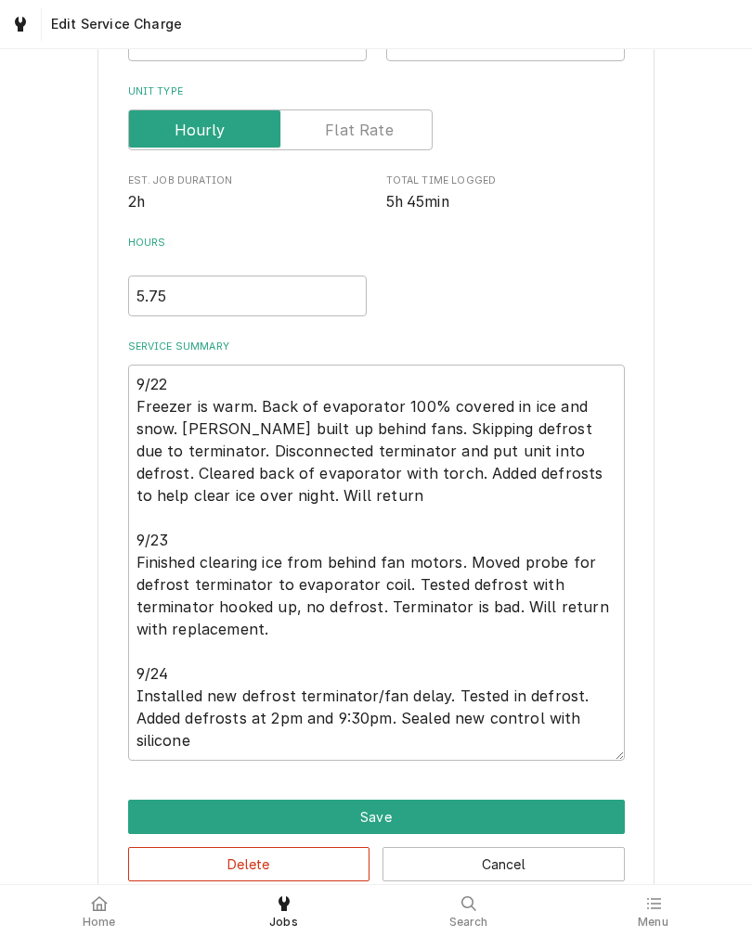
click at [161, 821] on button "Save" at bounding box center [376, 817] width 497 height 34
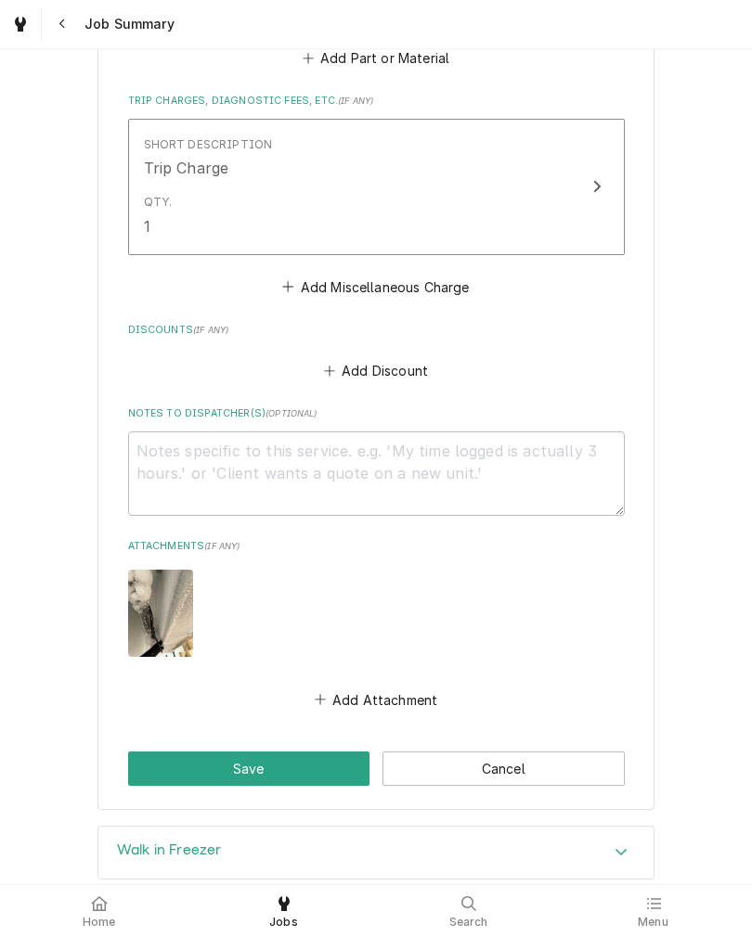
scroll to position [1477, 0]
click at [161, 751] on button "Save" at bounding box center [249, 768] width 242 height 34
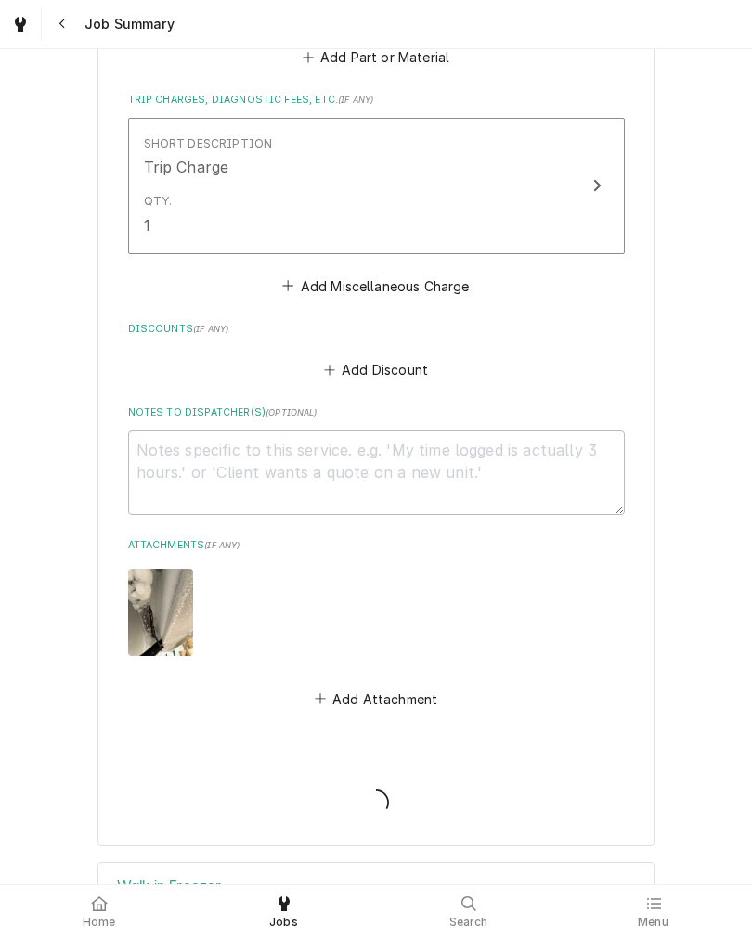
type textarea "x"
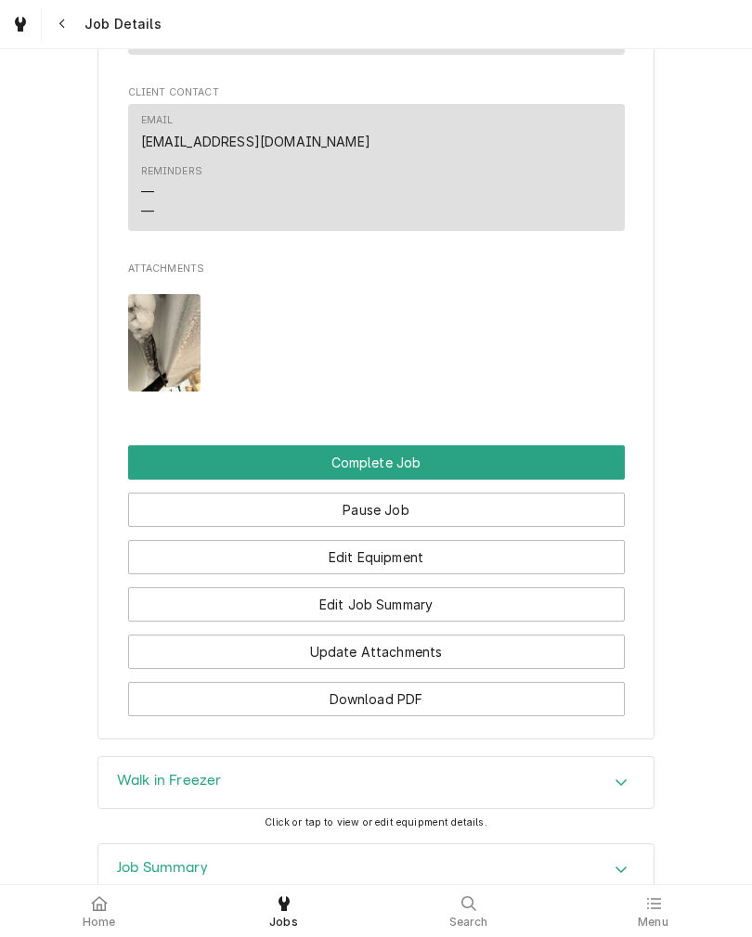
scroll to position [1518, 0]
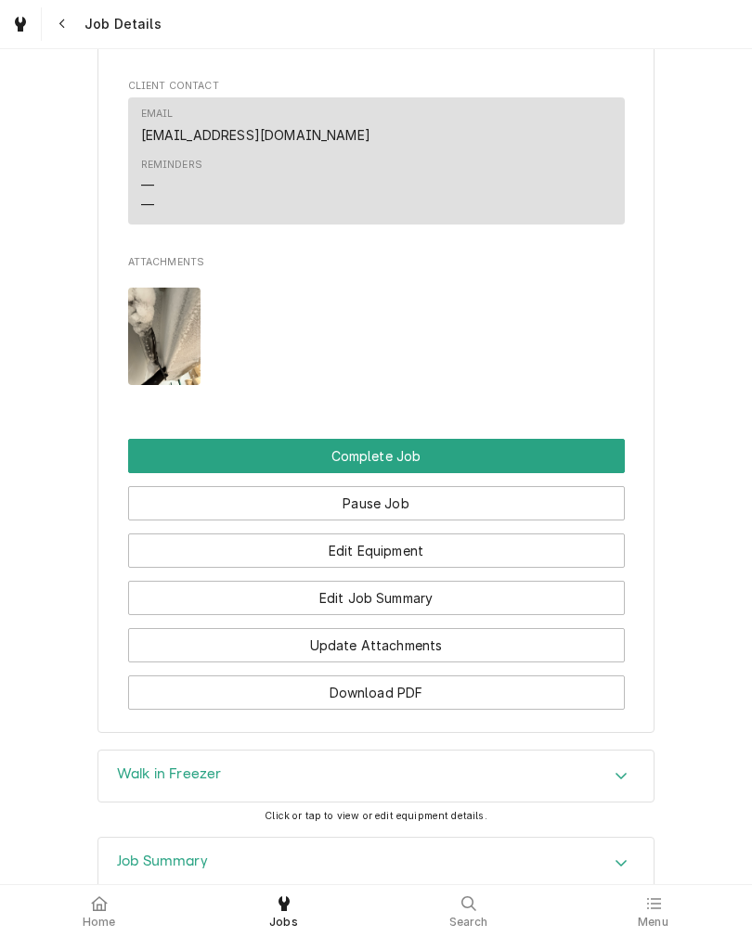
click at [549, 473] on button "Complete Job" at bounding box center [376, 456] width 497 height 34
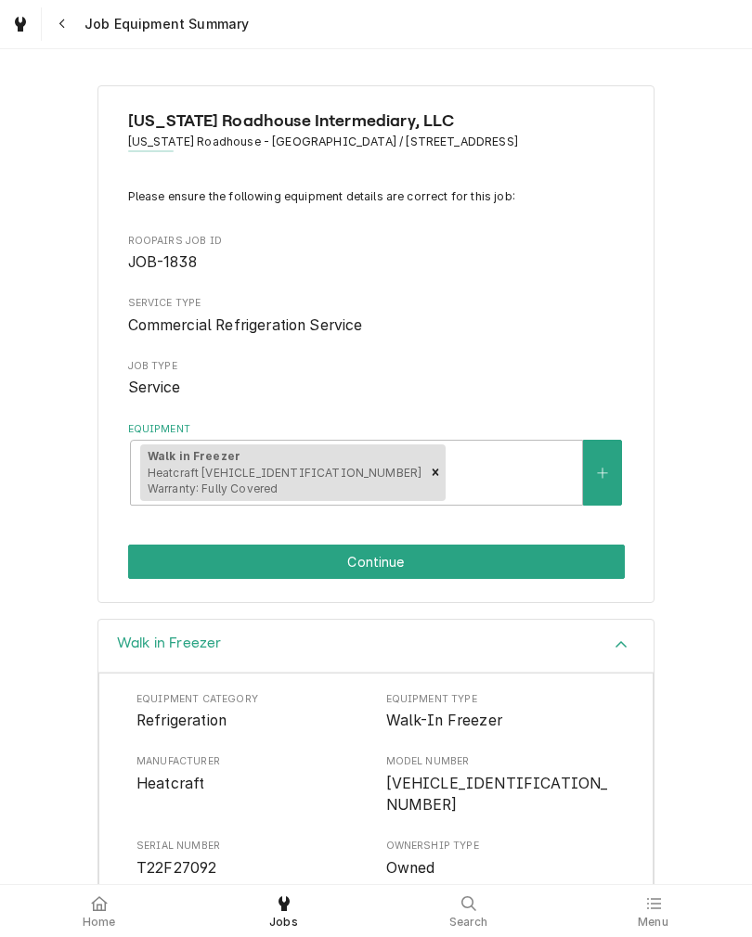
click at [550, 560] on button "Continue" at bounding box center [376, 562] width 497 height 34
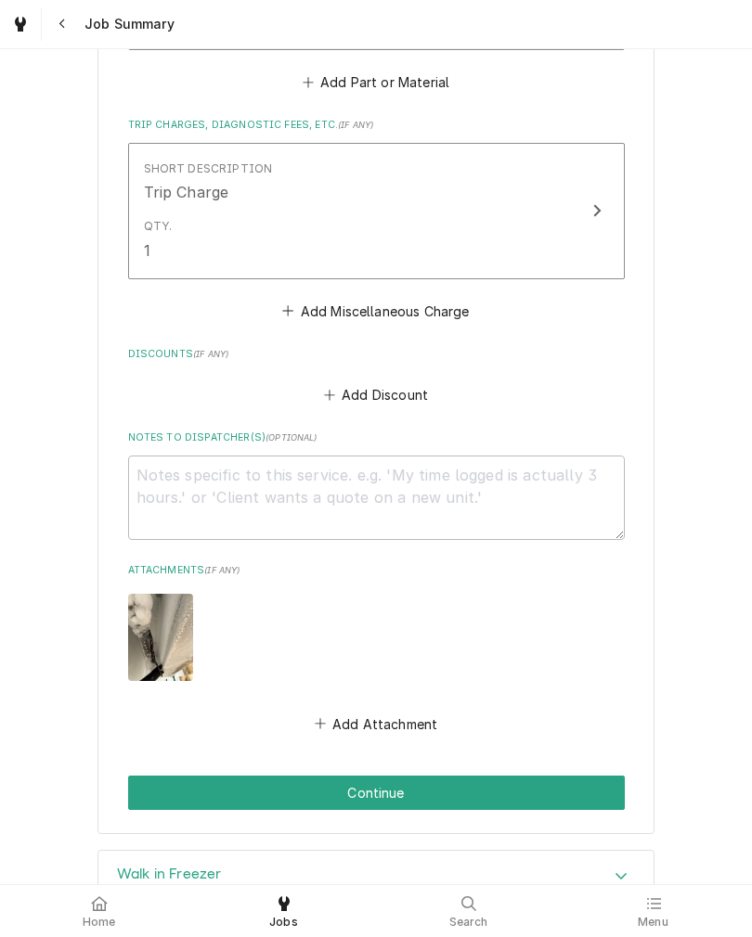
scroll to position [1482, 0]
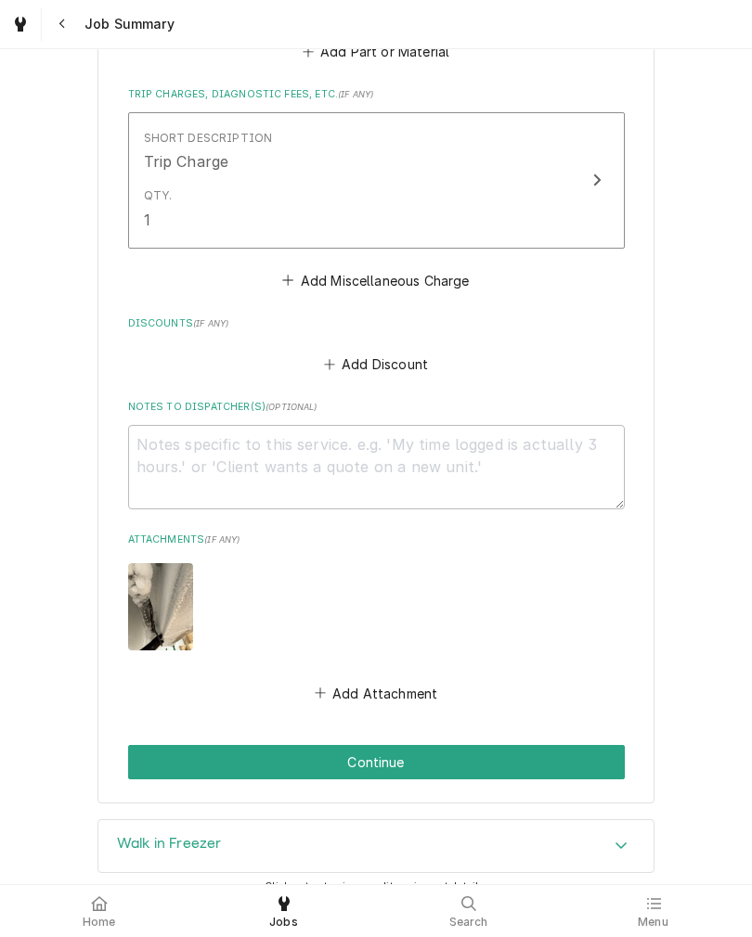
click at [162, 745] on button "Continue" at bounding box center [376, 762] width 497 height 34
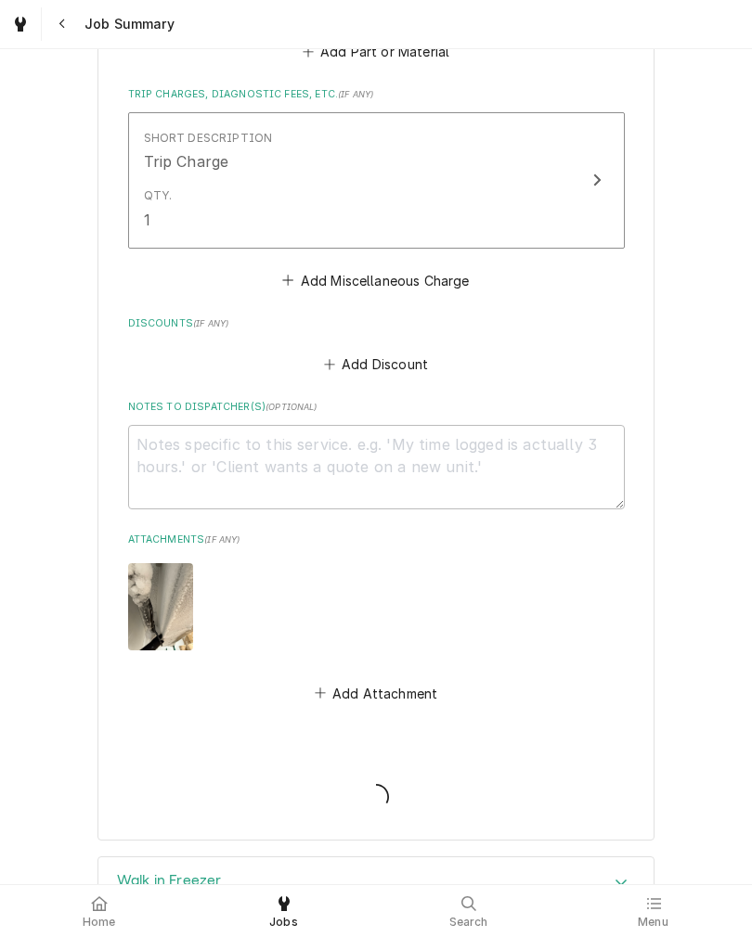
type textarea "x"
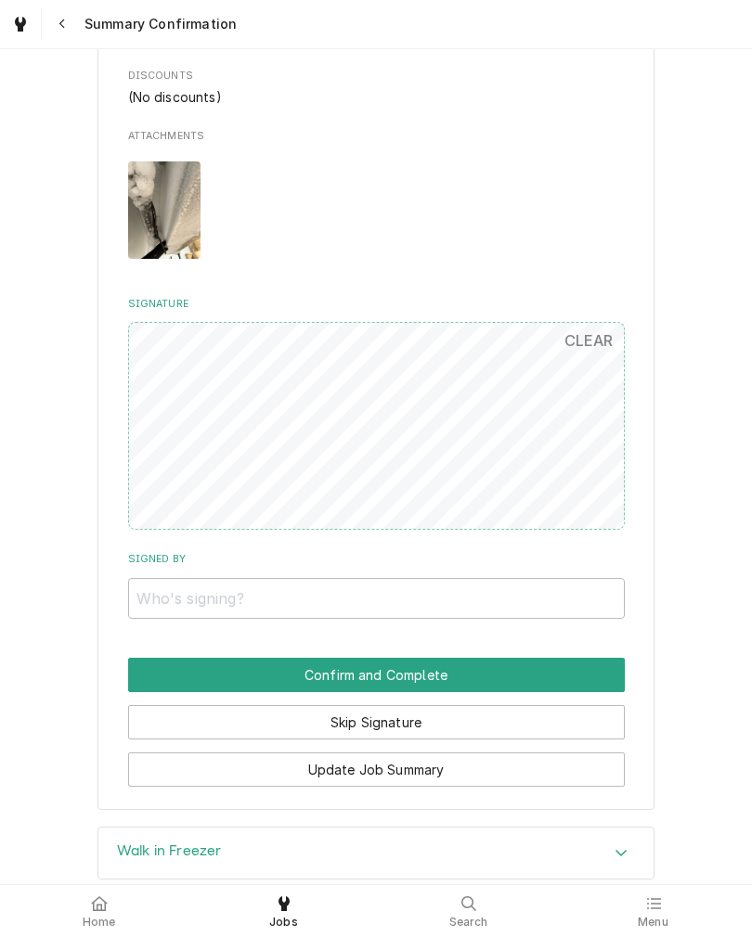
scroll to position [1487, 0]
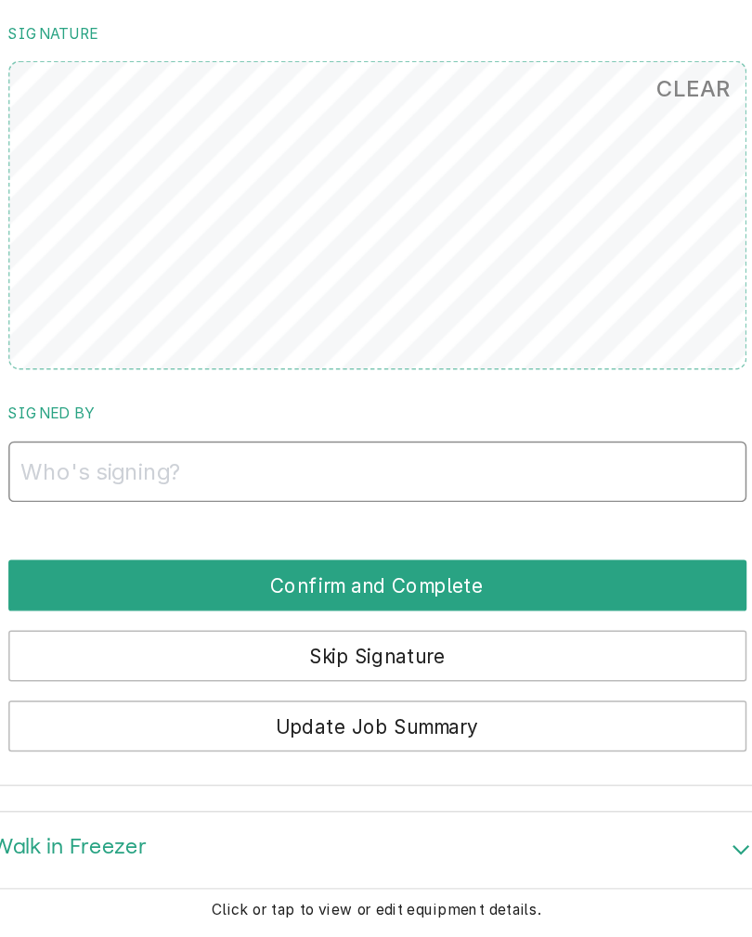
click at [128, 498] on input "Signed By" at bounding box center [376, 518] width 497 height 41
click at [128, 498] on input "Mo" at bounding box center [376, 518] width 497 height 41
type input "Moriah"
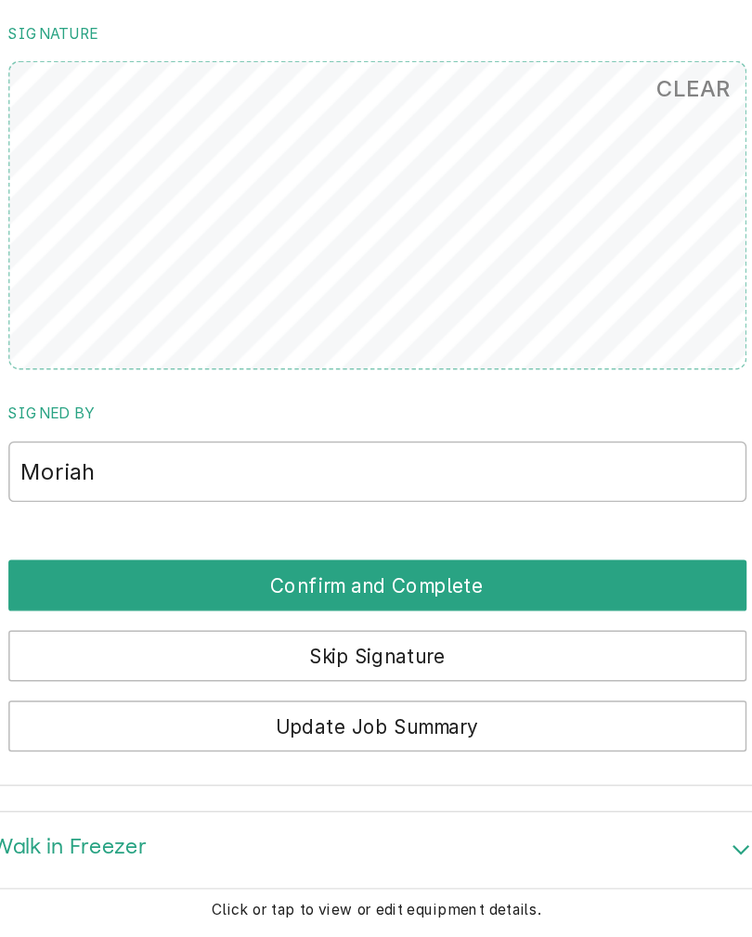
click at [128, 577] on button "Confirm and Complete" at bounding box center [376, 594] width 497 height 34
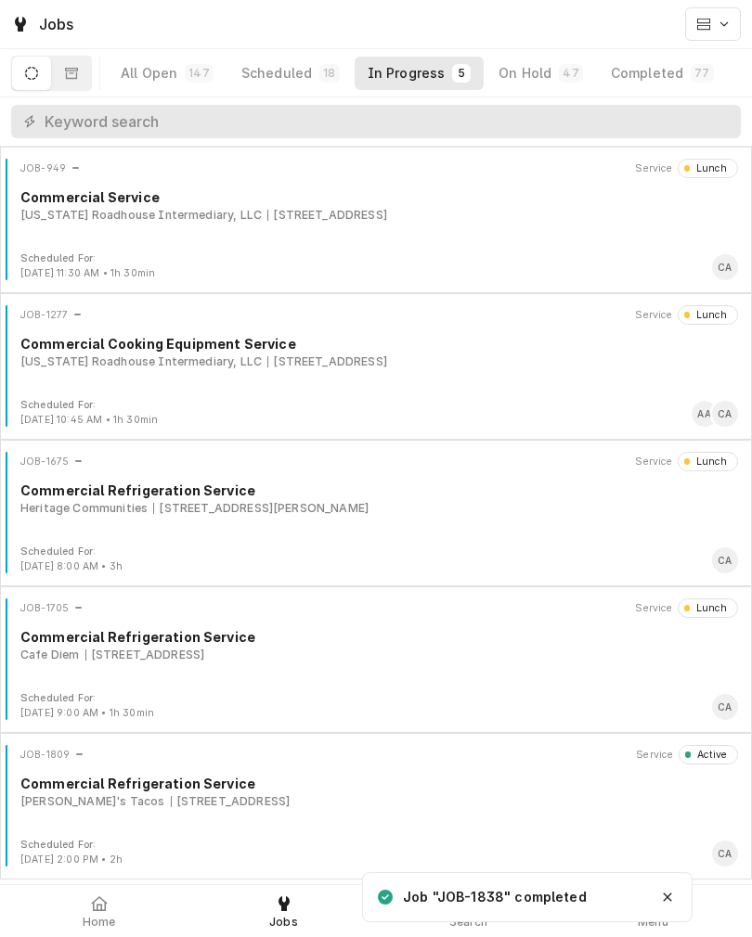
click at [97, 921] on span "Home" at bounding box center [99, 922] width 33 height 15
